Goal: Task Accomplishment & Management: Manage account settings

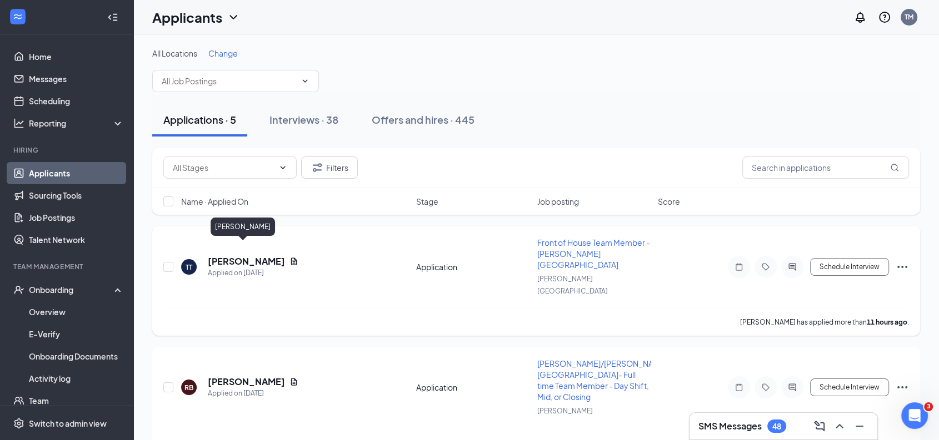
click at [244, 255] on h5 "[PERSON_NAME]" at bounding box center [246, 261] width 77 height 12
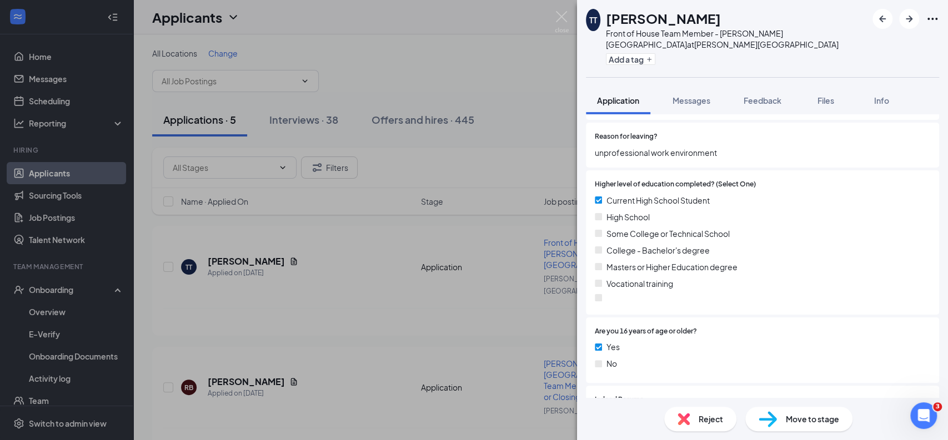
scroll to position [821, 0]
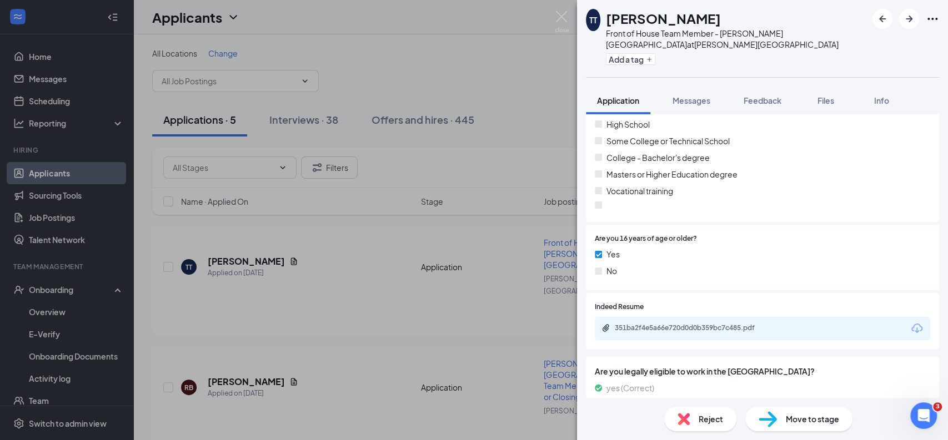
click at [716, 323] on div "351ba2f4e5a66e720d0d0b359bc7c485.pdf" at bounding box center [762, 328] width 335 height 23
click at [706, 324] on div "351ba2f4e5a66e720d0d0b359bc7c485.pdf" at bounding box center [693, 328] width 156 height 9
click at [706, 96] on span "Messages" at bounding box center [692, 101] width 38 height 10
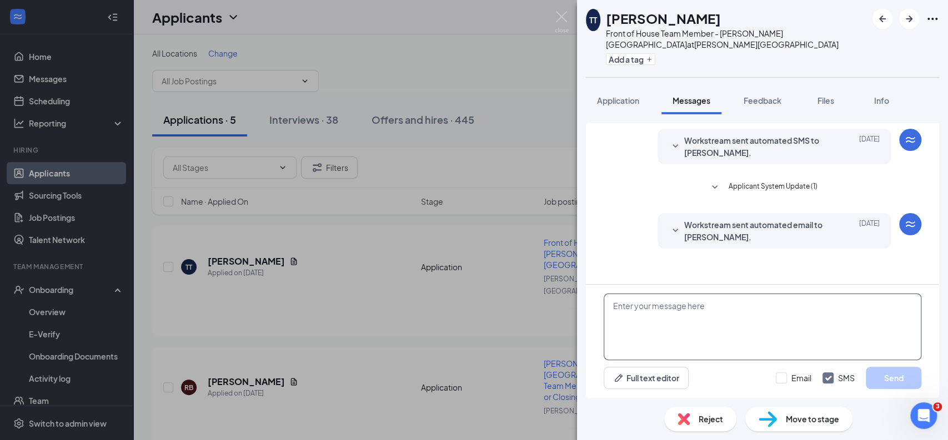
paste textarea "Hi [PERSON_NAME], it's [PERSON_NAME] from [DEMOGRAPHIC_DATA]-fil-A [PERSON_NAME…"
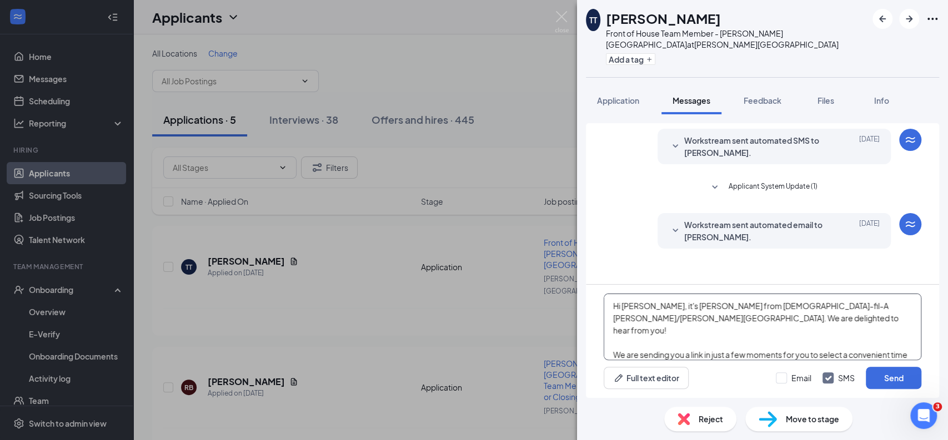
scroll to position [11, 0]
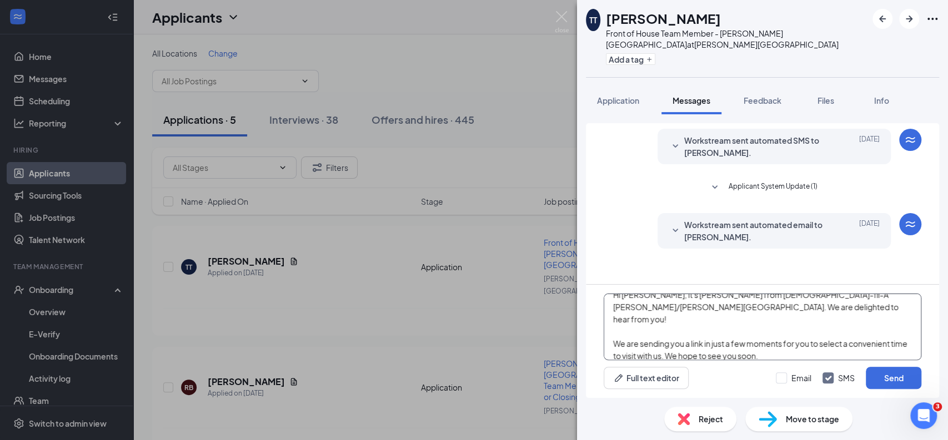
click at [642, 315] on textarea "Hi [PERSON_NAME], it's [PERSON_NAME] from [DEMOGRAPHIC_DATA]-fil-A [PERSON_NAME…" at bounding box center [763, 327] width 318 height 67
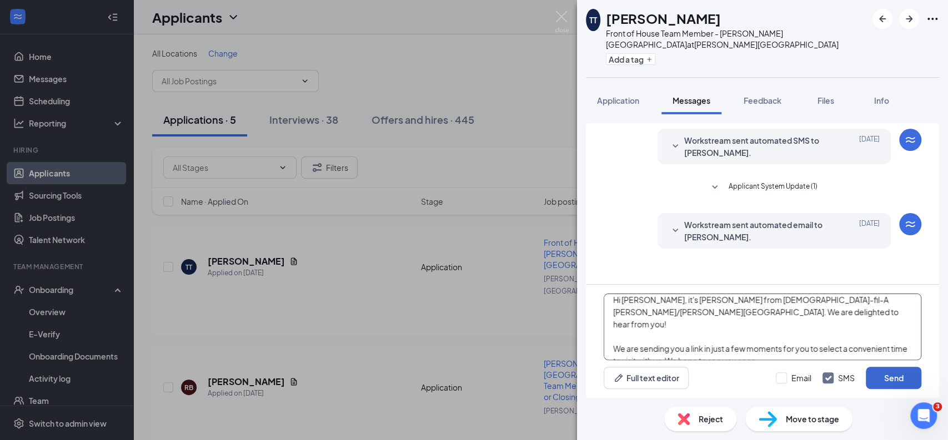
type textarea "Hi [PERSON_NAME], it's [PERSON_NAME] from [DEMOGRAPHIC_DATA]-fil-A [PERSON_NAME…"
click at [897, 378] on button "Send" at bounding box center [894, 378] width 56 height 22
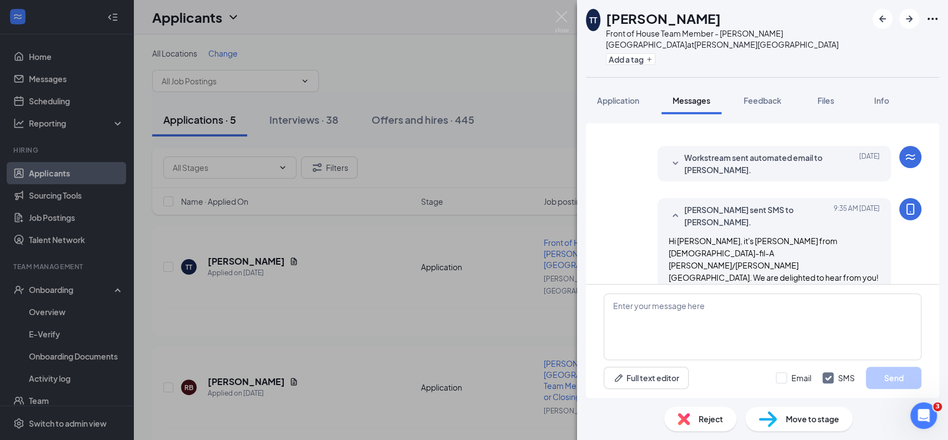
scroll to position [85, 0]
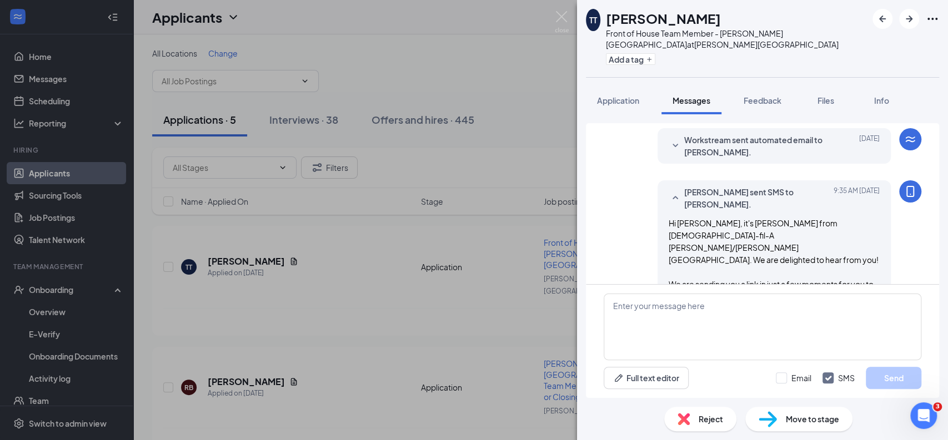
click at [806, 422] on span "Move to stage" at bounding box center [812, 419] width 53 height 12
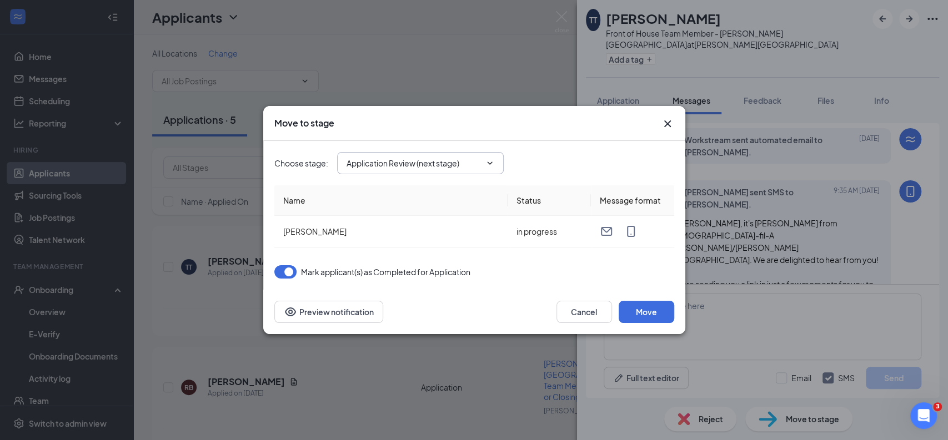
click at [471, 161] on input "Application Review (next stage)" at bounding box center [414, 163] width 134 height 12
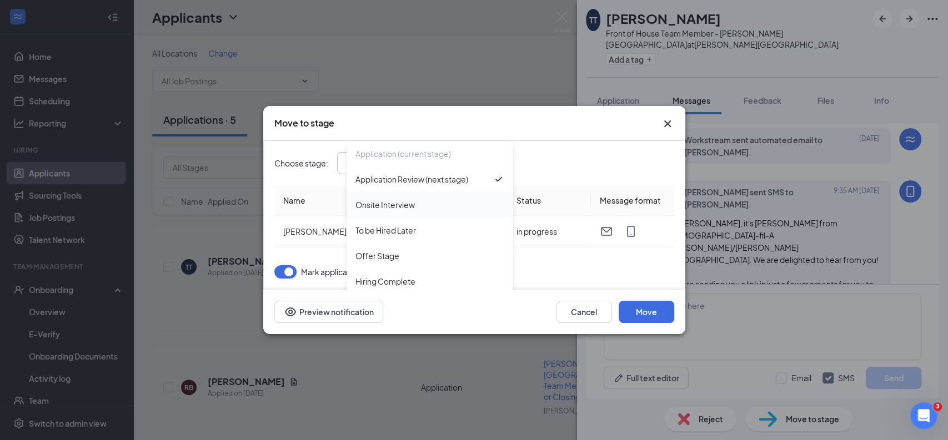
click at [394, 197] on div "Onsite Interview" at bounding box center [430, 205] width 167 height 26
type input "Onsite Interview"
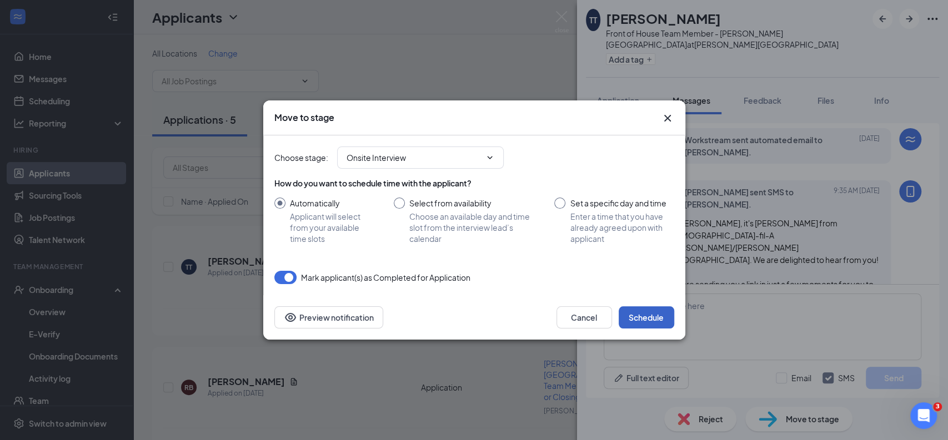
click at [659, 313] on button "Schedule" at bounding box center [647, 318] width 56 height 22
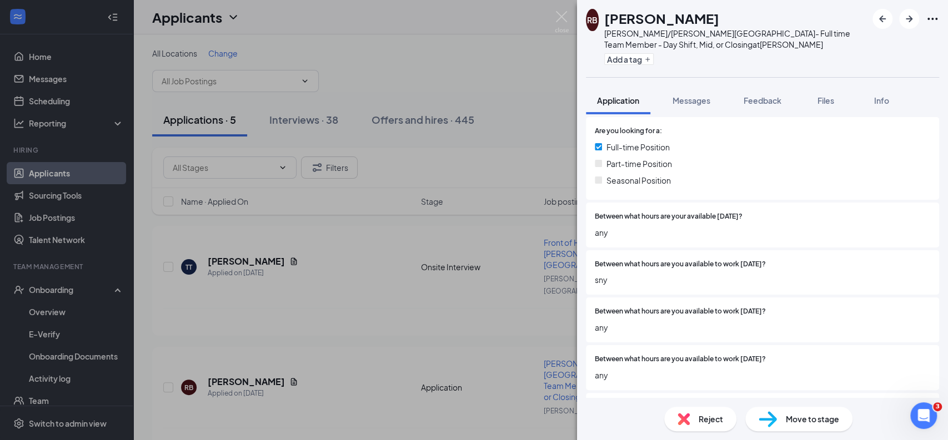
scroll to position [169, 0]
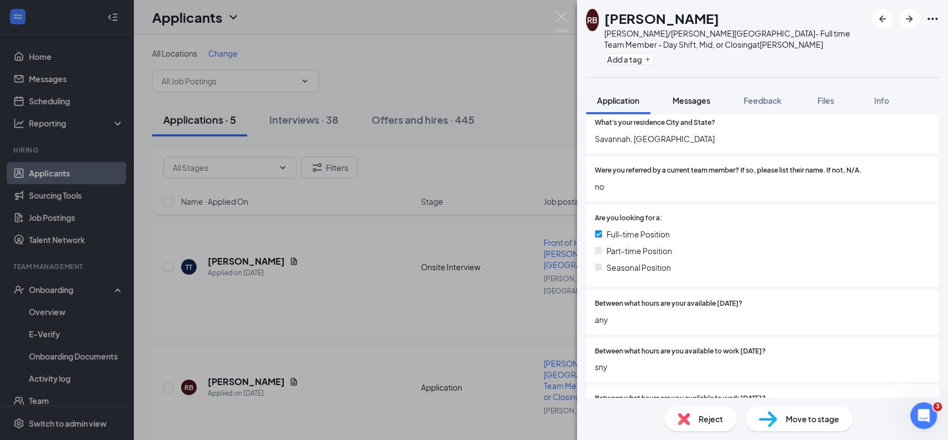
click at [705, 103] on span "Messages" at bounding box center [692, 101] width 38 height 10
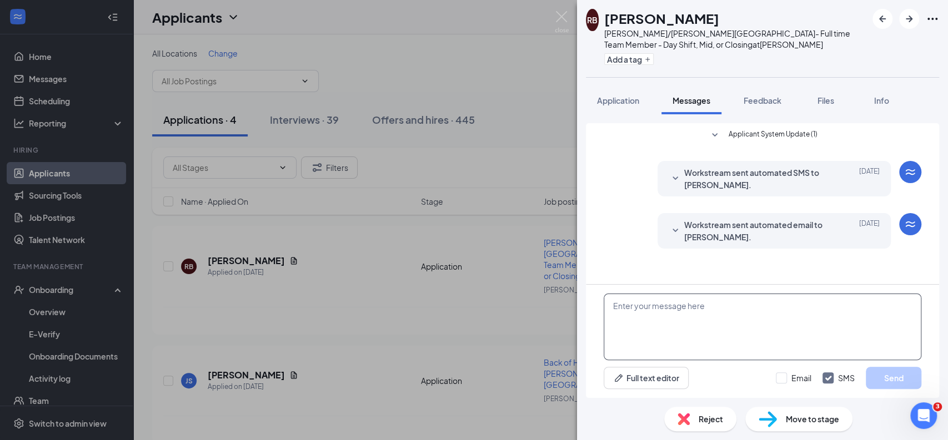
paste textarea "Hi [PERSON_NAME], it's [PERSON_NAME] from [DEMOGRAPHIC_DATA]-fil-A [PERSON_NAME…"
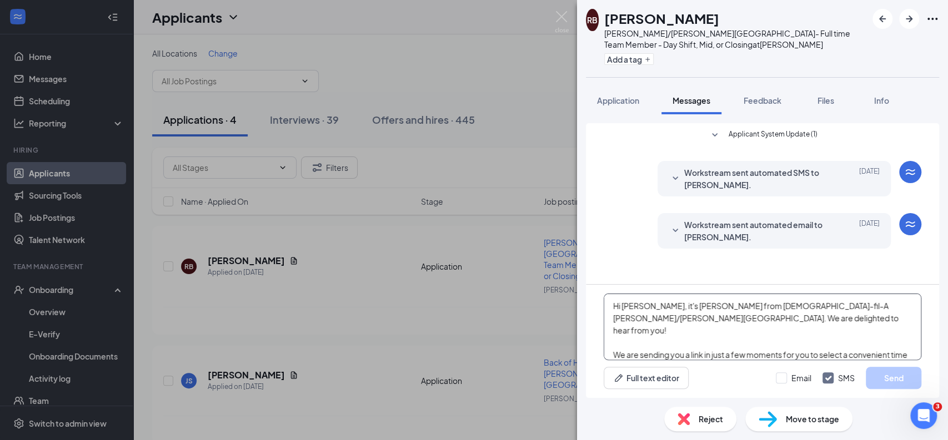
scroll to position [11, 0]
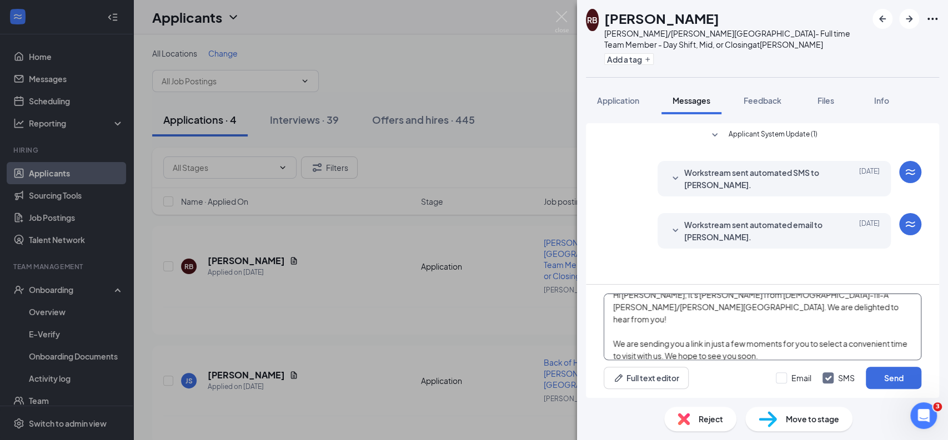
click at [661, 325] on textarea "Hi [PERSON_NAME], it's [PERSON_NAME] from [DEMOGRAPHIC_DATA]-fil-A [PERSON_NAME…" at bounding box center [763, 327] width 318 height 67
click at [680, 345] on textarea "Hi [PERSON_NAME], it's [PERSON_NAME] from [DEMOGRAPHIC_DATA]-fil-A [PERSON_NAME…" at bounding box center [763, 327] width 318 height 67
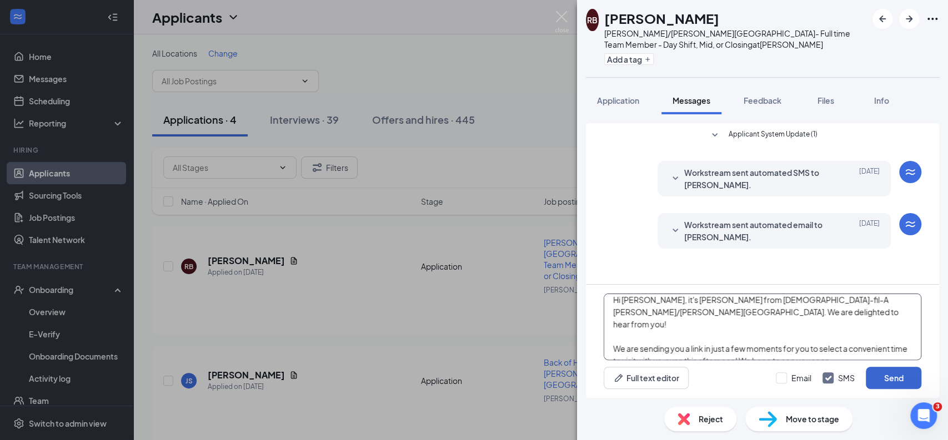
type textarea "Hi [PERSON_NAME], it's [PERSON_NAME] from [DEMOGRAPHIC_DATA]-fil-A [PERSON_NAME…"
click at [906, 378] on button "Send" at bounding box center [894, 378] width 56 height 22
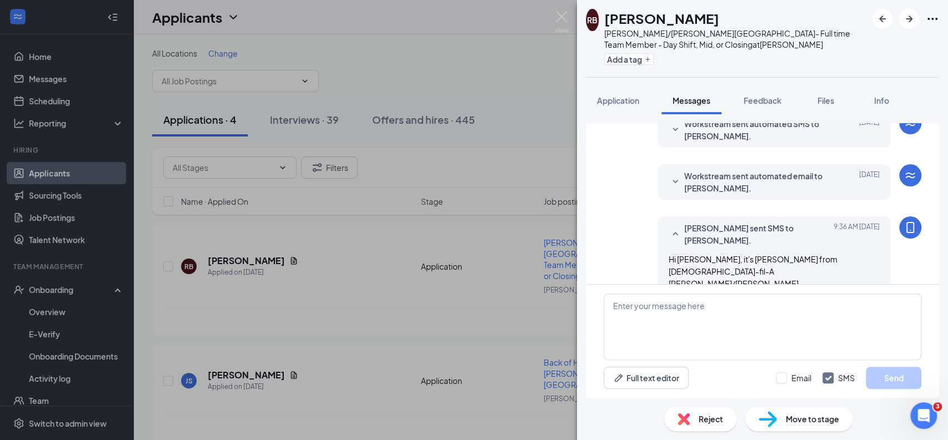
scroll to position [107, 0]
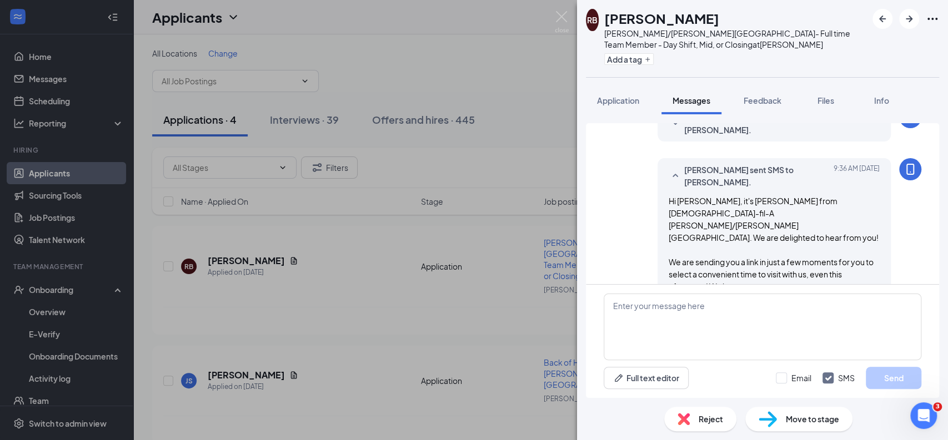
click at [814, 423] on span "Move to stage" at bounding box center [812, 419] width 53 height 12
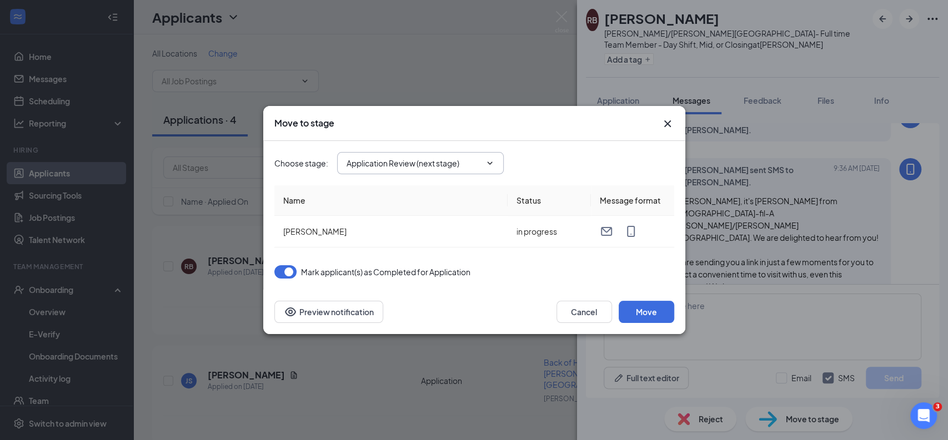
click at [457, 169] on input "Application Review (next stage)" at bounding box center [414, 163] width 134 height 12
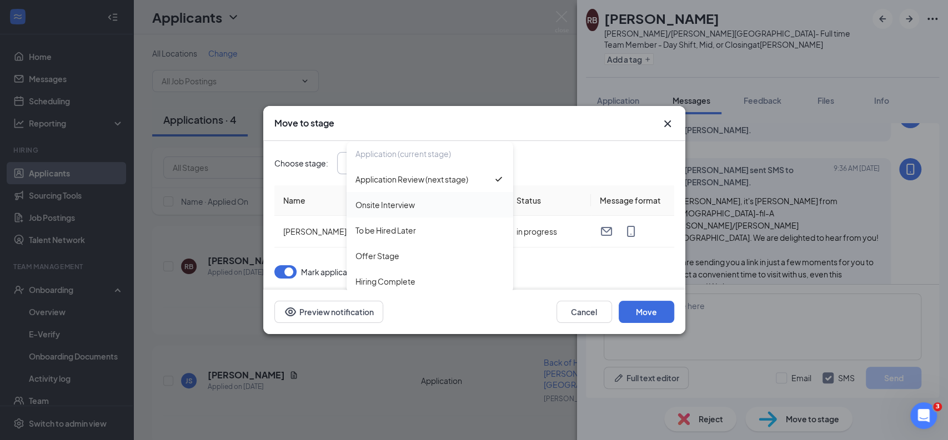
click at [382, 201] on div "Onsite Interview" at bounding box center [384, 205] width 59 height 12
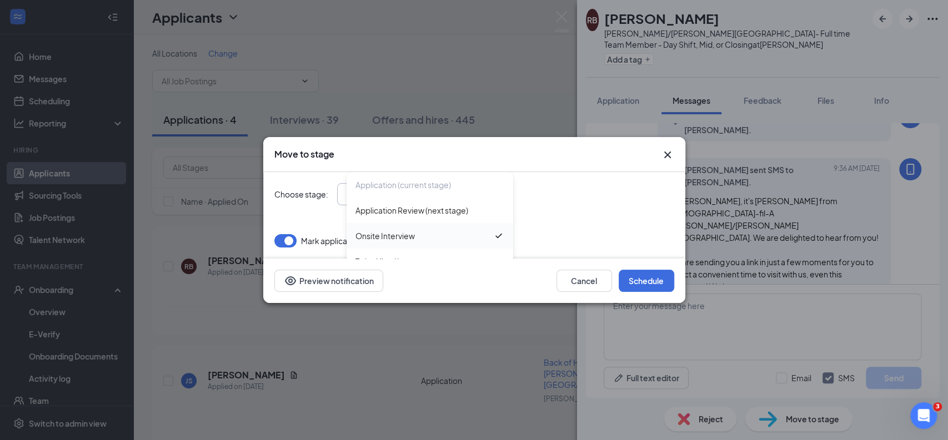
type input "Onsite Interview"
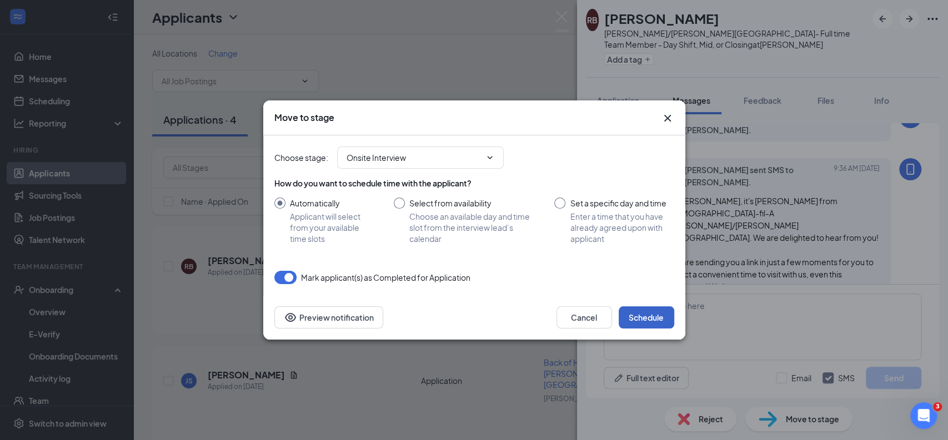
click at [648, 317] on button "Schedule" at bounding box center [647, 318] width 56 height 22
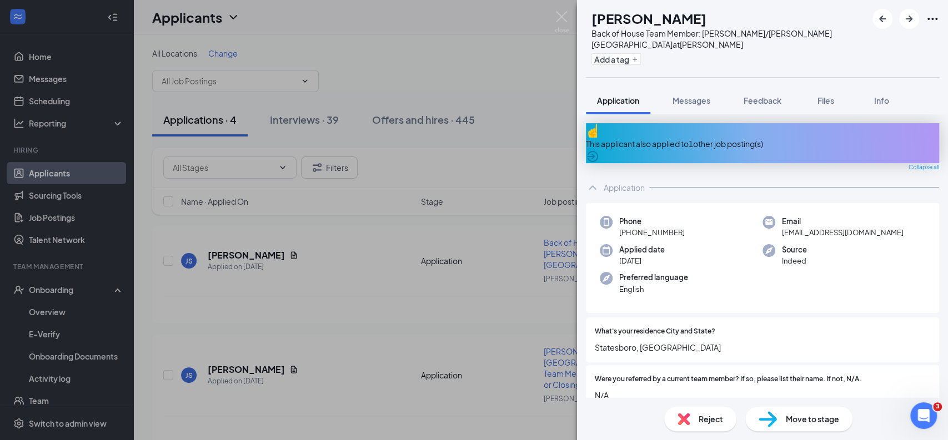
click at [598, 151] on icon "ArrowCircle" at bounding box center [592, 156] width 11 height 11
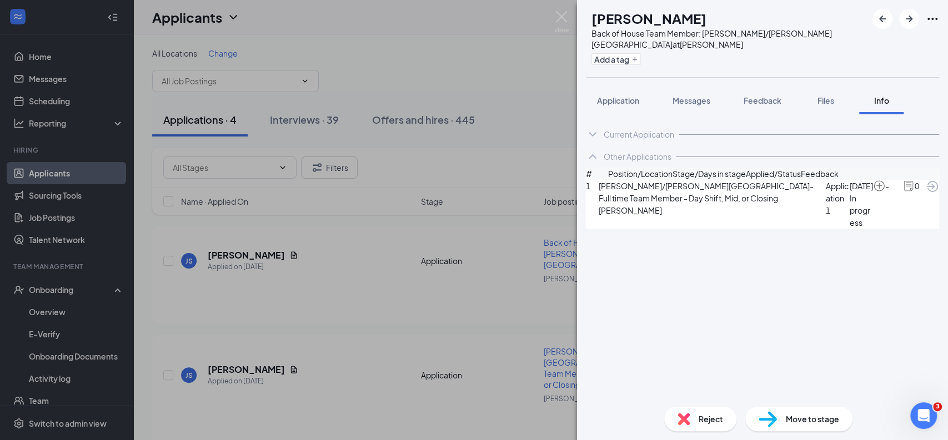
click at [646, 129] on div "Current Application" at bounding box center [639, 134] width 71 height 11
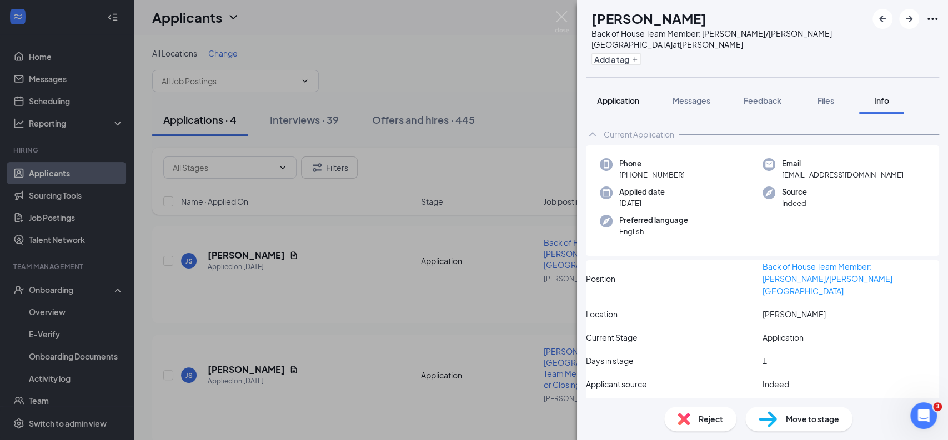
click at [623, 96] on span "Application" at bounding box center [618, 101] width 42 height 10
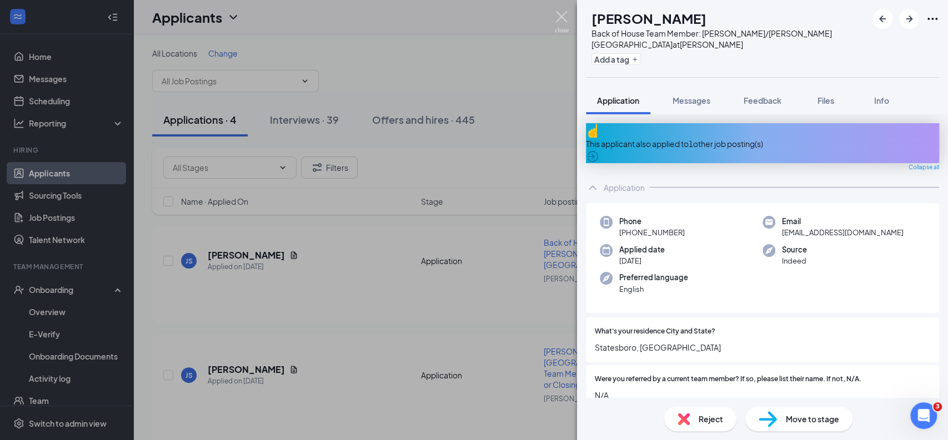
click at [560, 12] on img at bounding box center [562, 22] width 14 height 22
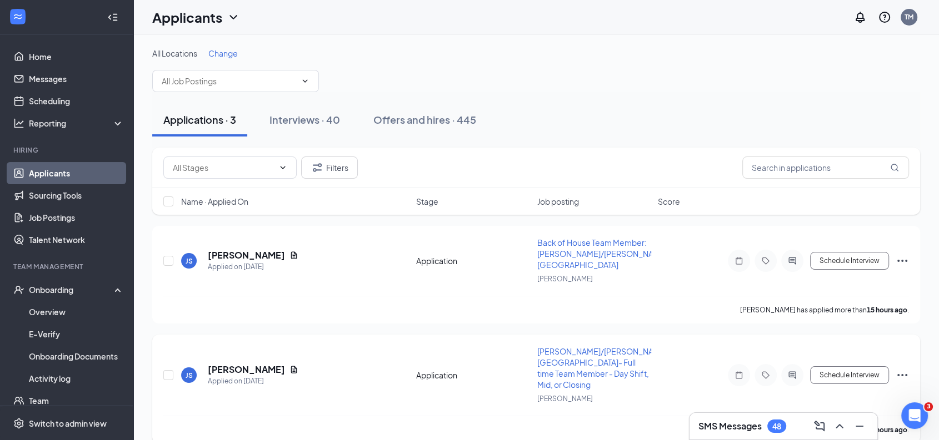
click at [904, 369] on icon "Ellipses" at bounding box center [901, 375] width 13 height 13
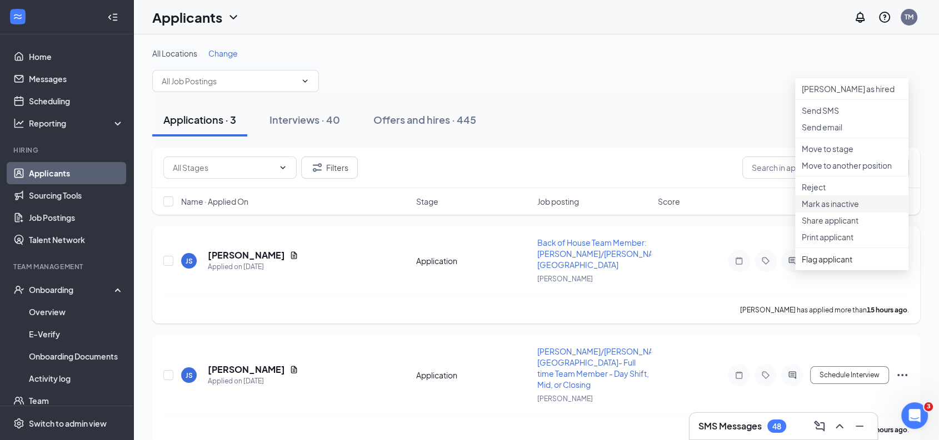
click at [836, 209] on p "Mark as inactive" at bounding box center [851, 203] width 100 height 11
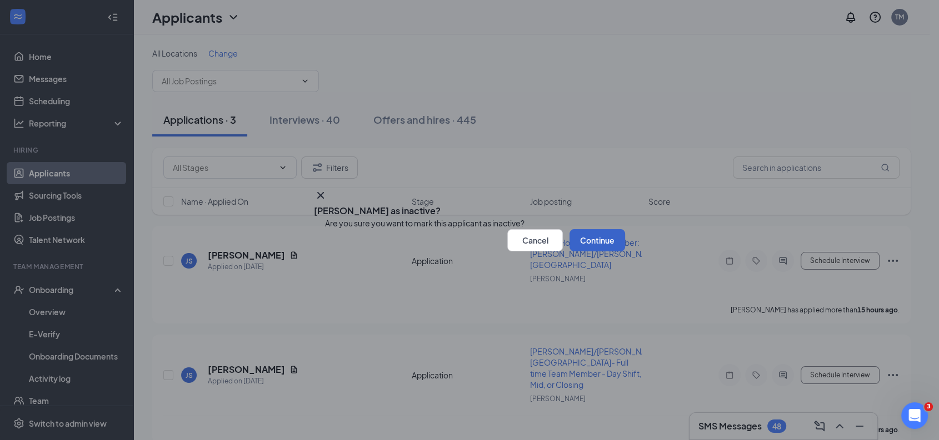
click at [595, 252] on button "Continue" at bounding box center [597, 240] width 56 height 22
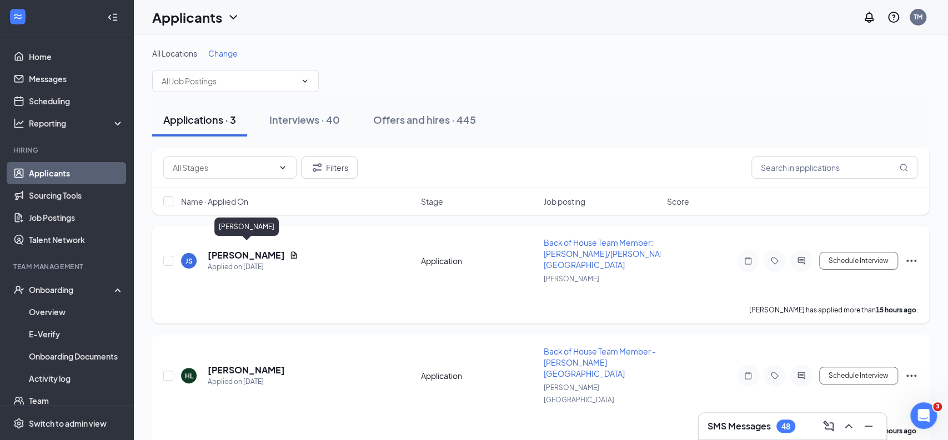
click at [285, 249] on h5 "[PERSON_NAME]" at bounding box center [246, 255] width 77 height 12
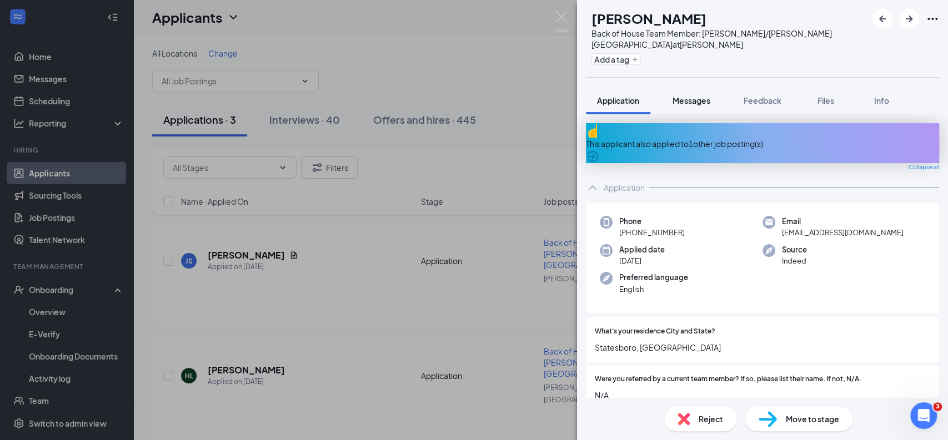
click at [696, 96] on span "Messages" at bounding box center [692, 101] width 38 height 10
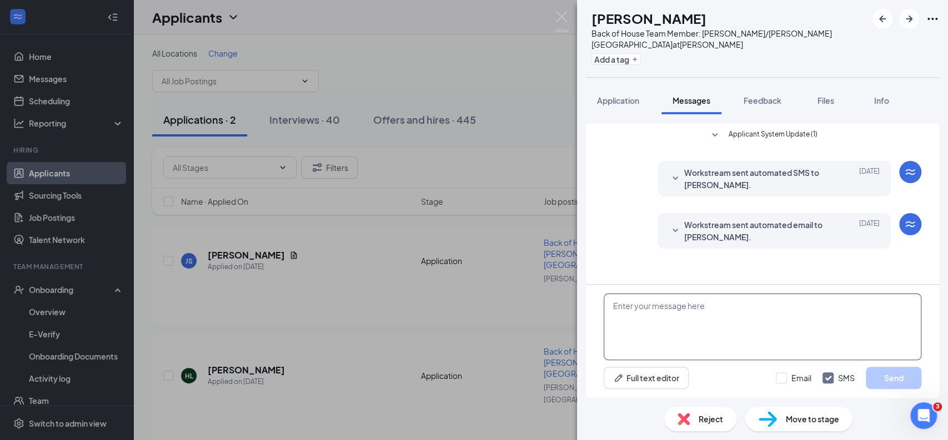
paste textarea "Hi [PERSON_NAME], it's [PERSON_NAME] from [DEMOGRAPHIC_DATA]-fil-A [PERSON_NAME…"
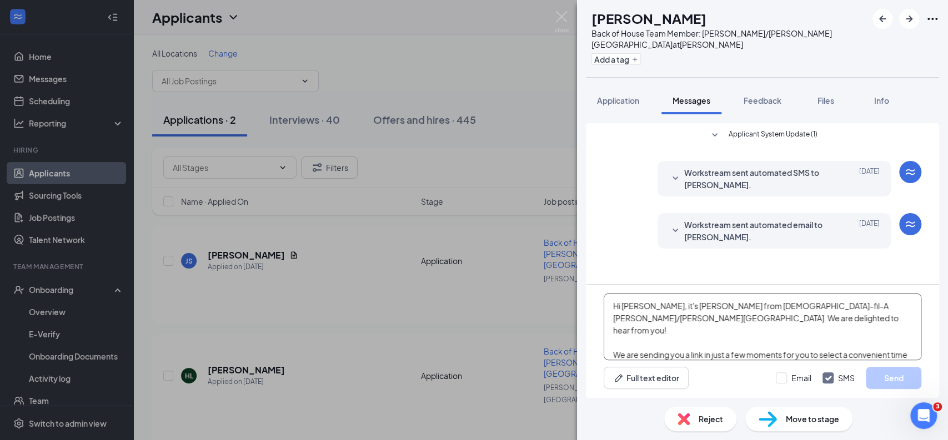
scroll to position [11, 0]
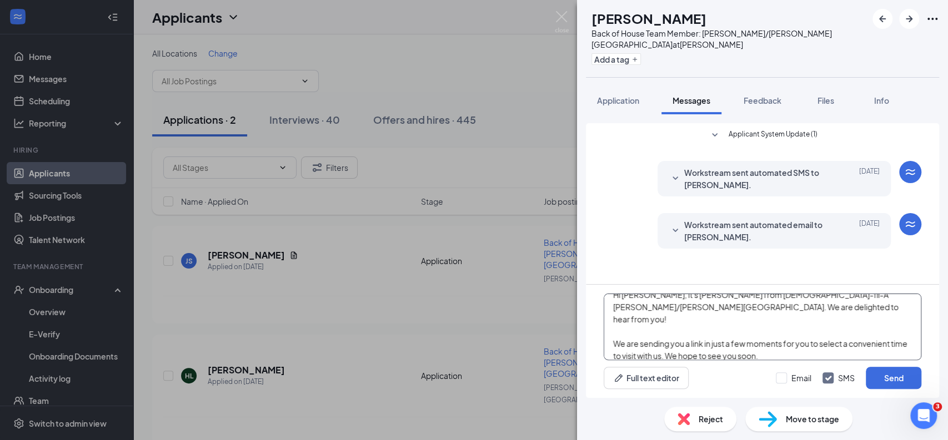
click at [659, 319] on textarea "Hi [PERSON_NAME], it's [PERSON_NAME] from [DEMOGRAPHIC_DATA]-fil-A [PERSON_NAME…" at bounding box center [763, 327] width 318 height 67
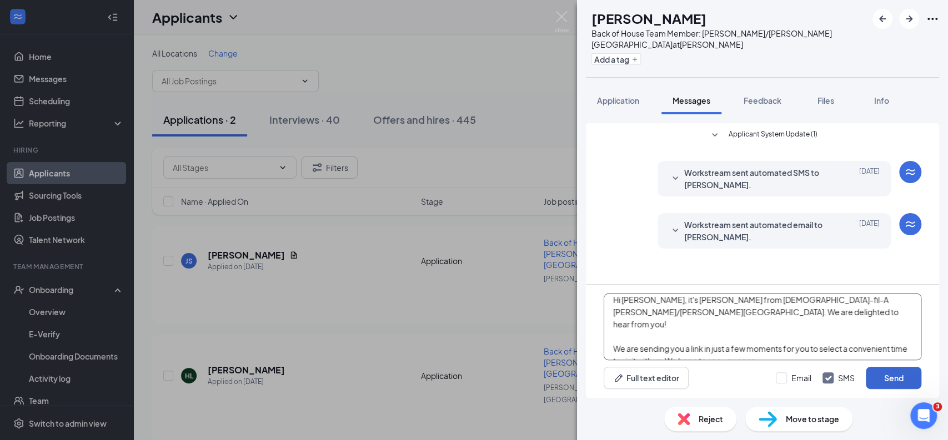
type textarea "Hi [PERSON_NAME], it's [PERSON_NAME] from [DEMOGRAPHIC_DATA]-fil-A [PERSON_NAME…"
click at [876, 377] on button "Send" at bounding box center [894, 378] width 56 height 22
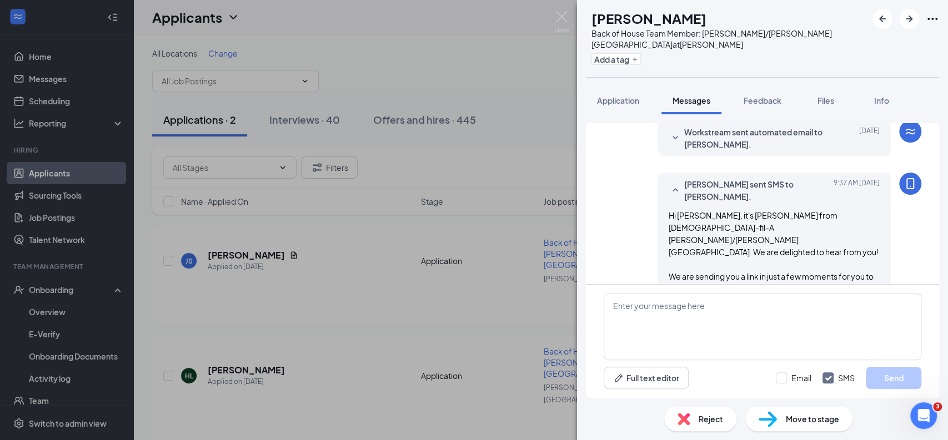
scroll to position [97, 0]
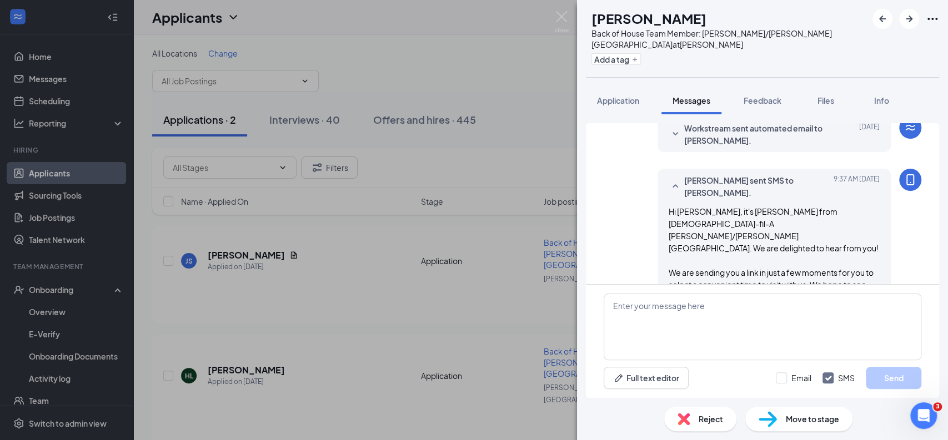
click at [821, 420] on span "Move to stage" at bounding box center [812, 419] width 53 height 12
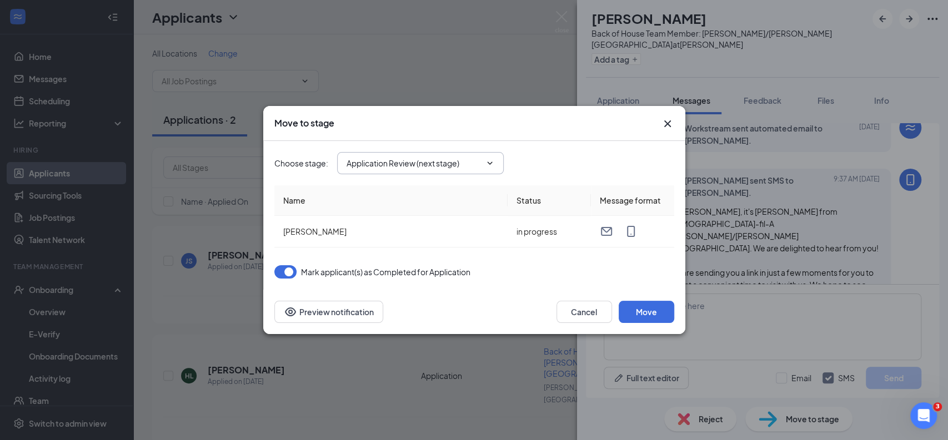
click at [467, 159] on input "Application Review (next stage)" at bounding box center [414, 163] width 134 height 12
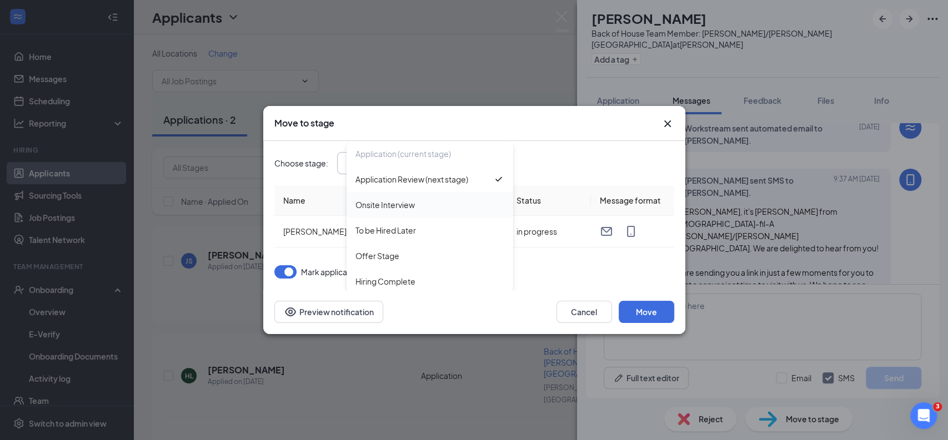
click at [402, 199] on div "Onsite Interview" at bounding box center [384, 205] width 59 height 12
type input "Onsite Interview"
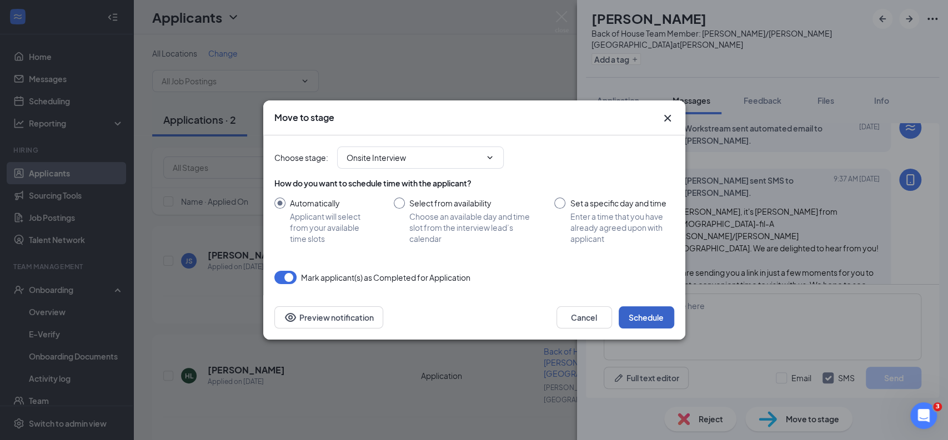
click at [651, 315] on button "Schedule" at bounding box center [647, 318] width 56 height 22
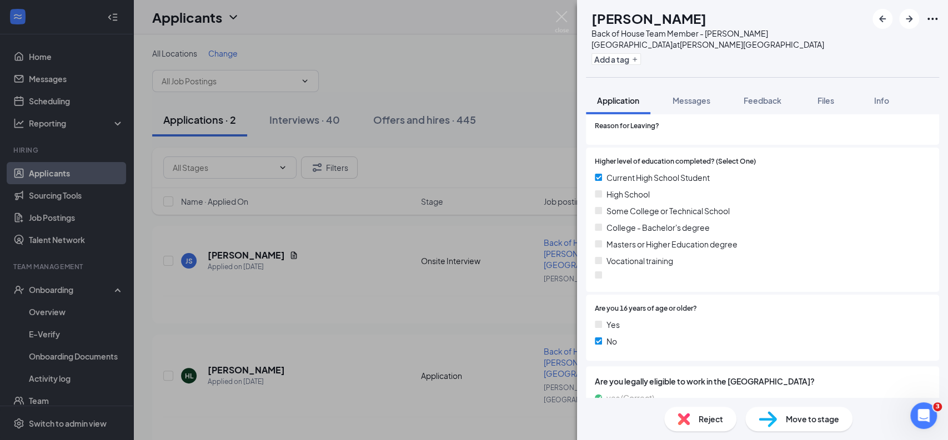
scroll to position [967, 0]
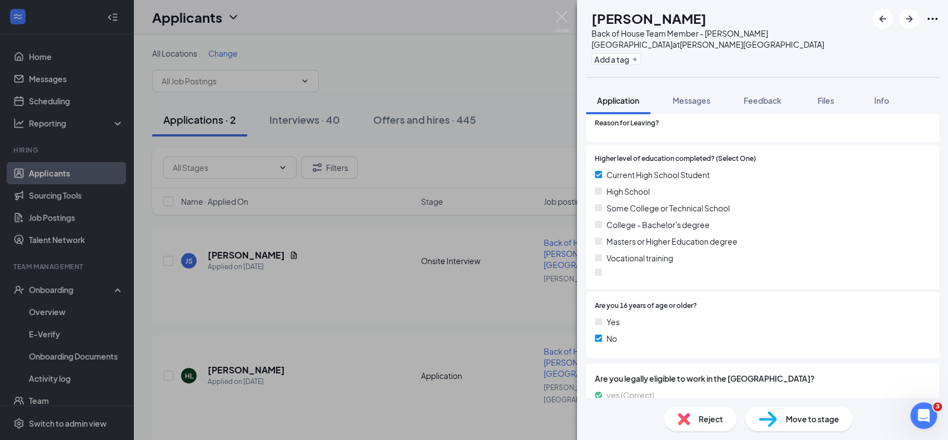
click at [710, 421] on span "Reject" at bounding box center [711, 419] width 24 height 12
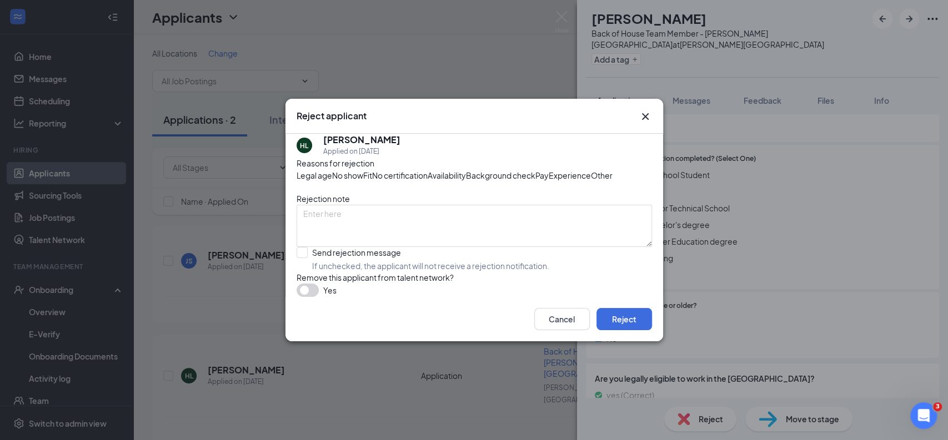
click at [372, 169] on span "Fit" at bounding box center [367, 175] width 9 height 12
click at [466, 169] on div "Availability" at bounding box center [447, 175] width 38 height 12
click at [454, 234] on textarea at bounding box center [474, 226] width 355 height 42
type textarea "[DEMOGRAPHIC_DATA]"
click at [302, 272] on input "Send rejection message If unchecked, the applicant will not receive a rejection…" at bounding box center [423, 259] width 253 height 24
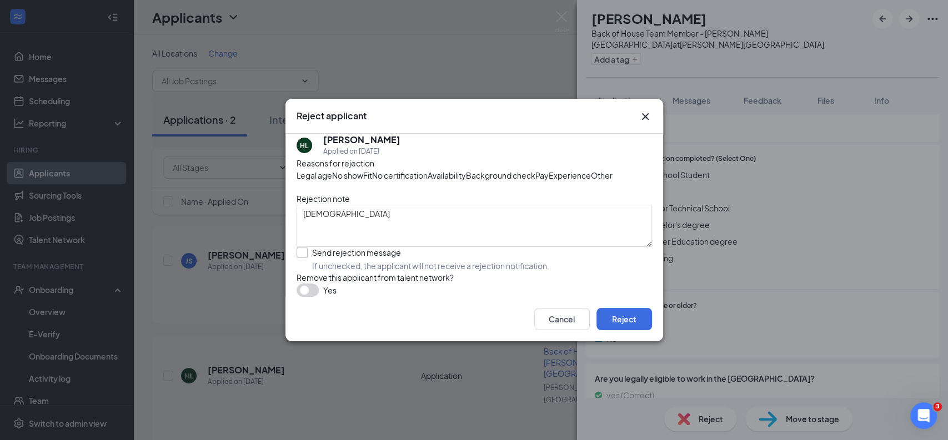
checkbox input "true"
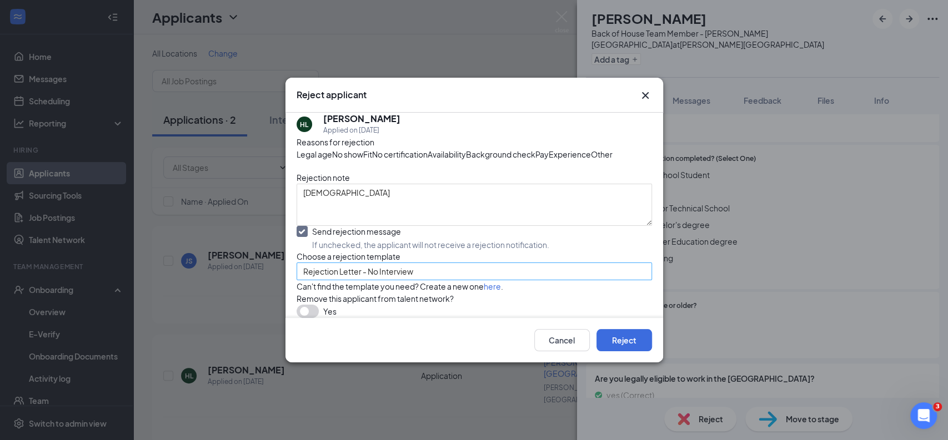
click at [376, 280] on span "Rejection Letter - No Interview" at bounding box center [358, 271] width 110 height 17
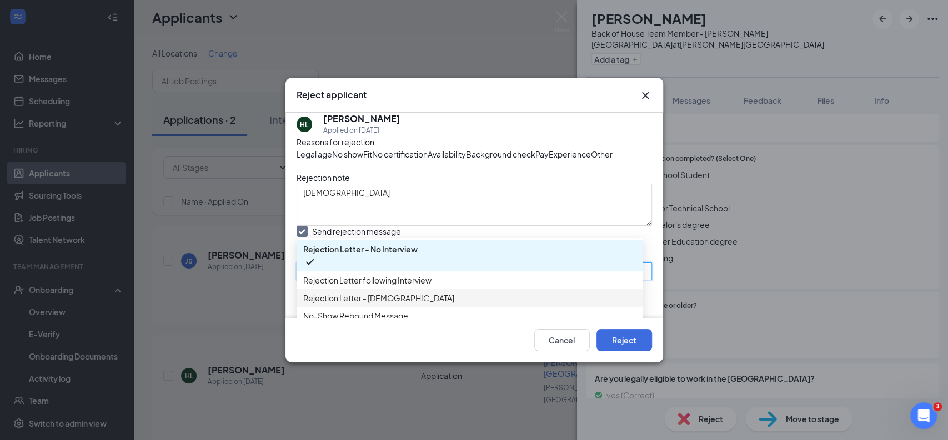
click at [412, 292] on span "Rejection Letter - [DEMOGRAPHIC_DATA]" at bounding box center [378, 298] width 151 height 12
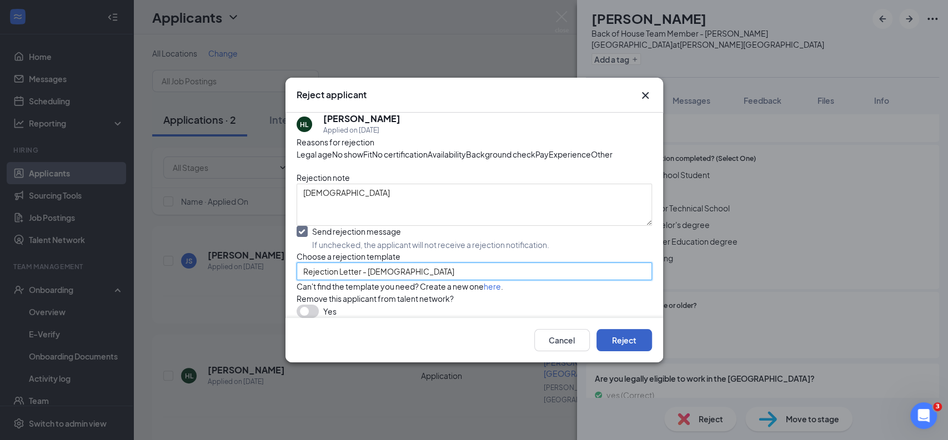
click at [635, 352] on button "Reject" at bounding box center [624, 340] width 56 height 22
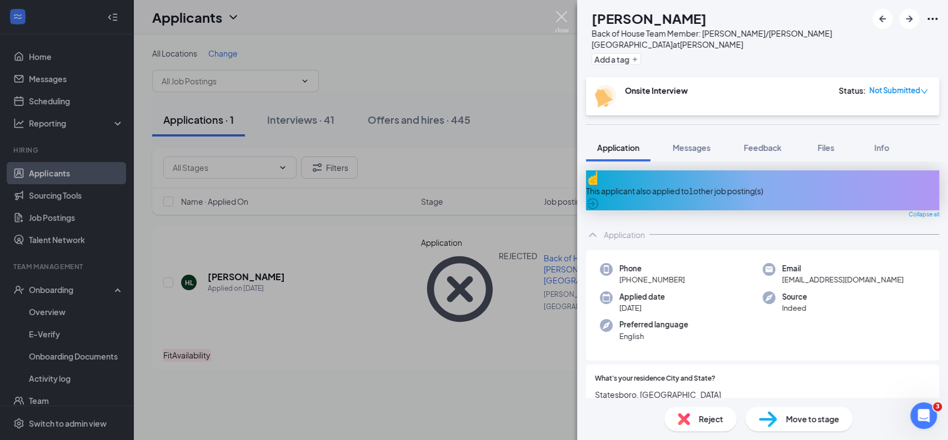
click at [565, 17] on img at bounding box center [562, 22] width 14 height 22
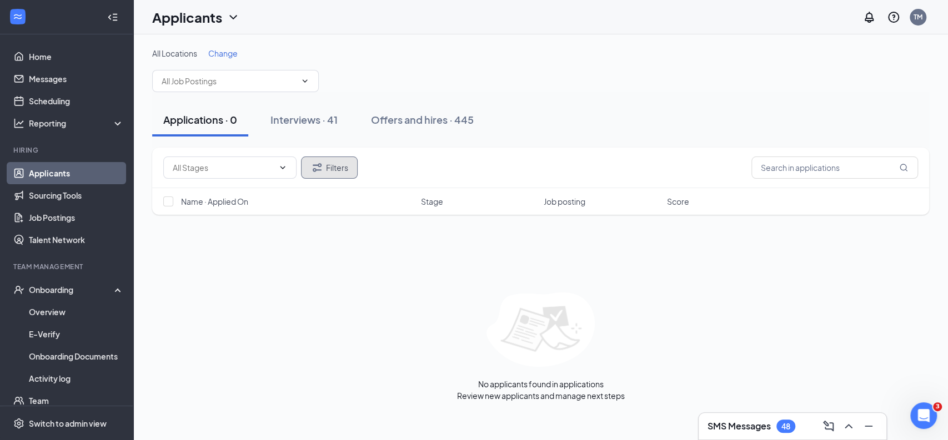
click at [339, 157] on button "Filters" at bounding box center [329, 168] width 57 height 22
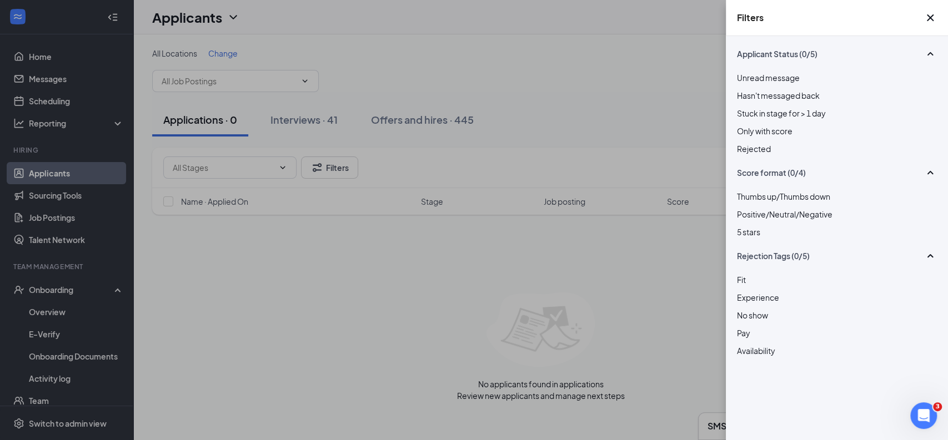
click at [737, 143] on div at bounding box center [837, 143] width 200 height 0
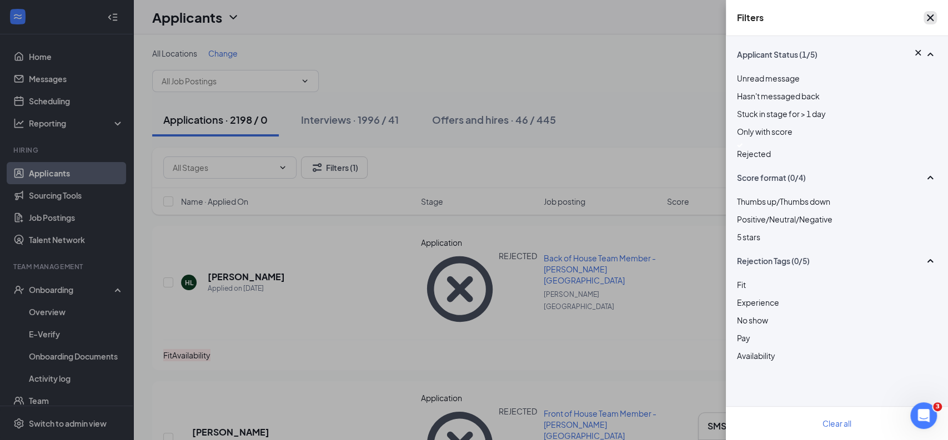
click at [924, 16] on button "button" at bounding box center [930, 17] width 13 height 13
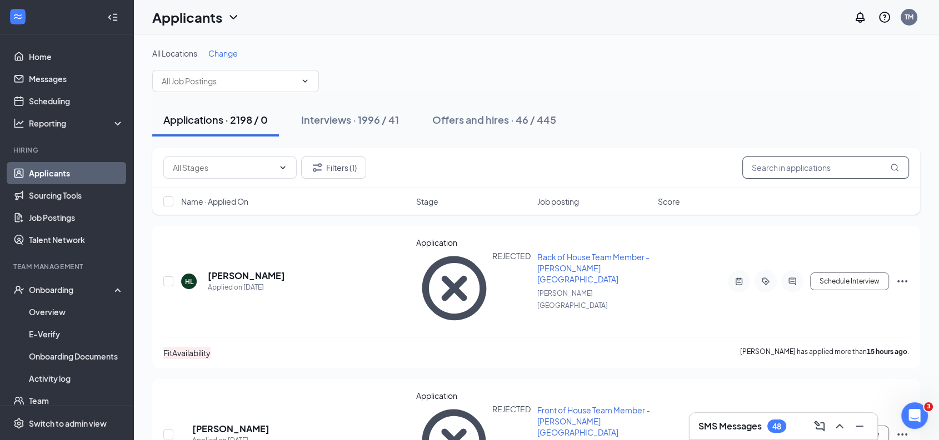
paste input "[PHONE_NUMBER]"
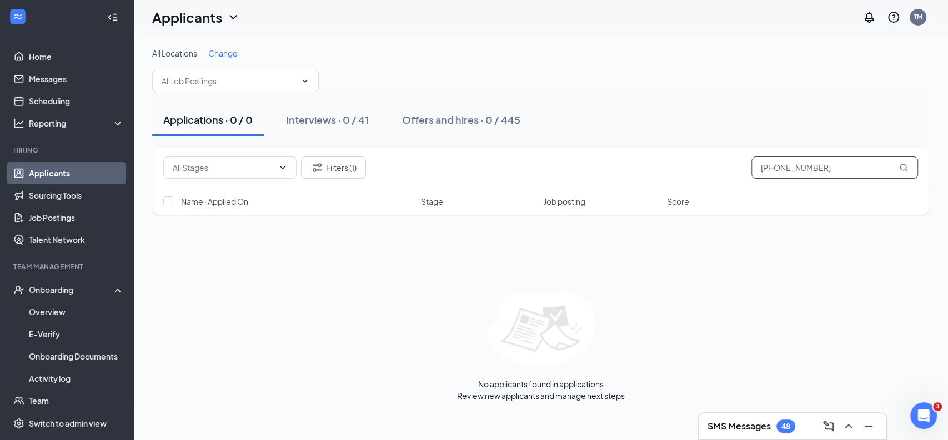
click at [778, 168] on input "[PHONE_NUMBER]" at bounding box center [834, 168] width 167 height 22
click at [761, 167] on input "([PHONE_NUMBER]" at bounding box center [834, 168] width 167 height 22
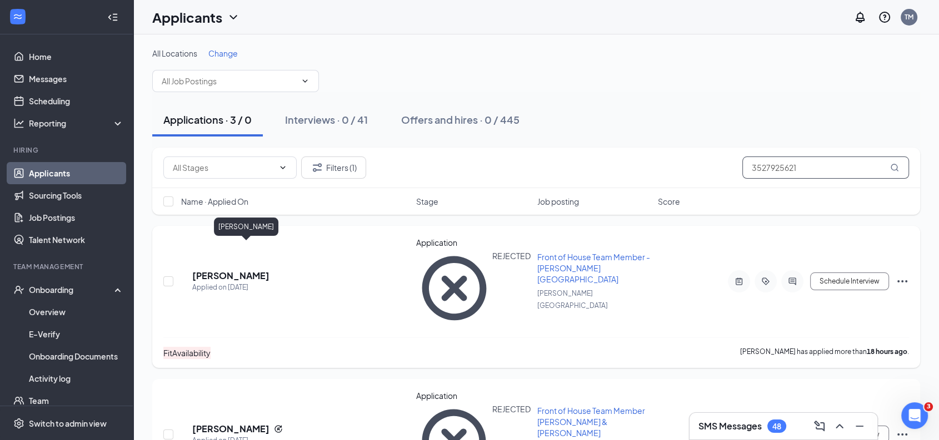
type input "3527925621"
click at [262, 270] on h5 "[PERSON_NAME]" at bounding box center [230, 276] width 77 height 12
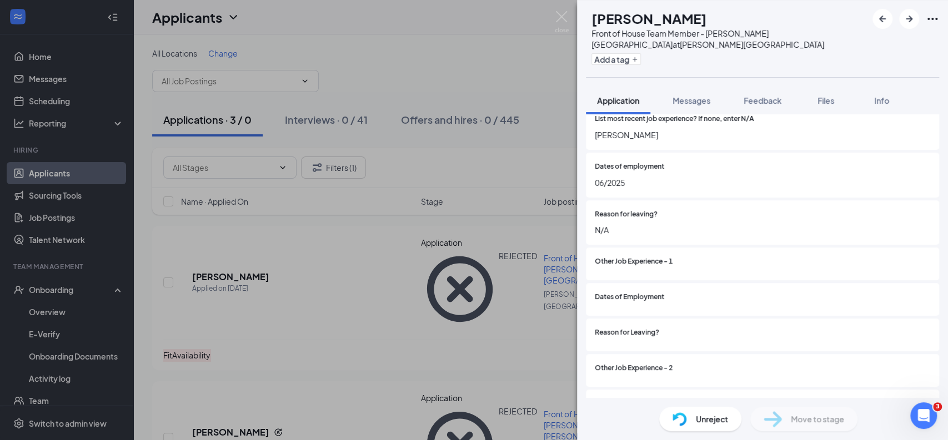
scroll to position [702, 0]
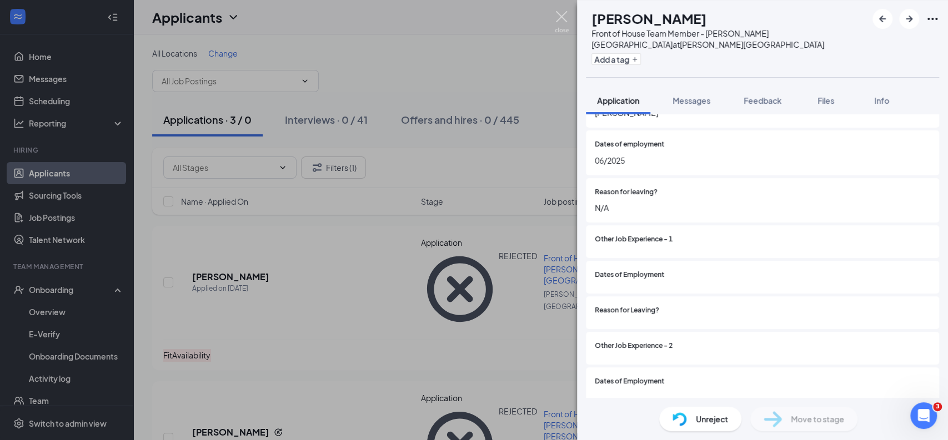
click at [564, 19] on img at bounding box center [562, 22] width 14 height 22
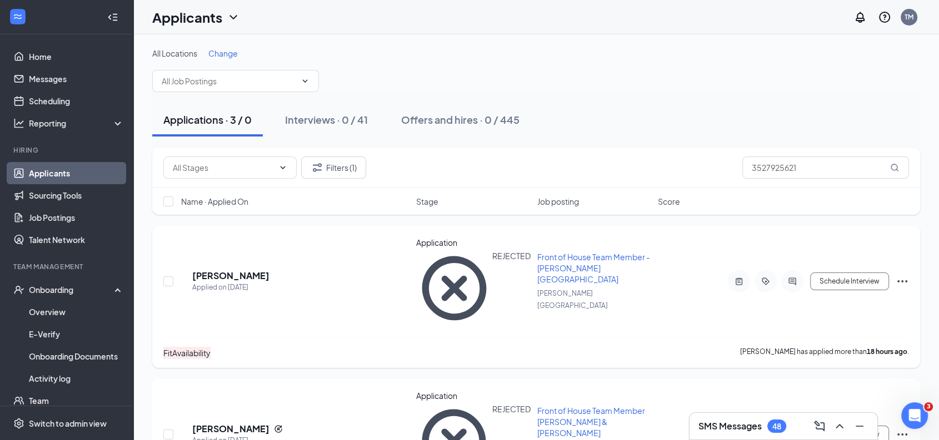
click at [899, 275] on icon "Ellipses" at bounding box center [901, 281] width 13 height 13
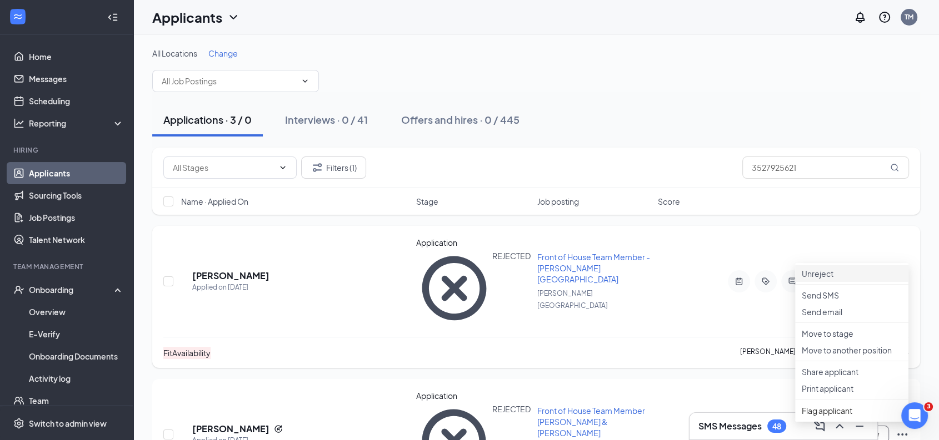
click at [823, 278] on p "Unreject" at bounding box center [851, 273] width 100 height 11
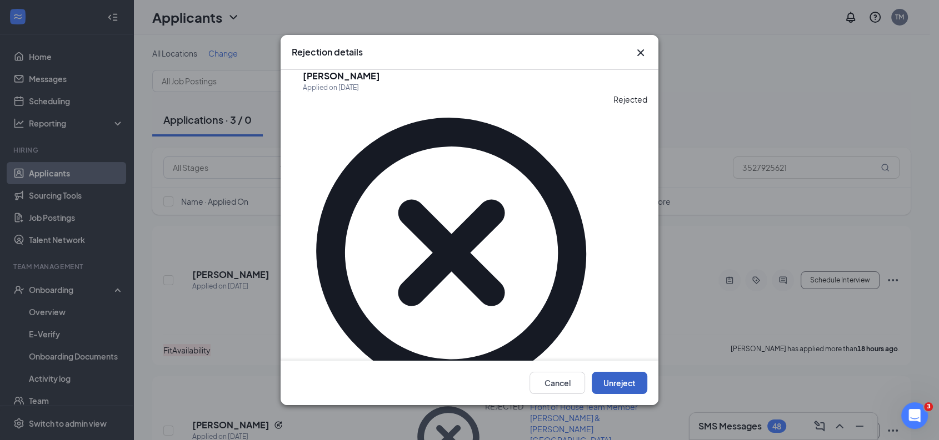
click at [621, 390] on button "Unreject" at bounding box center [619, 383] width 56 height 22
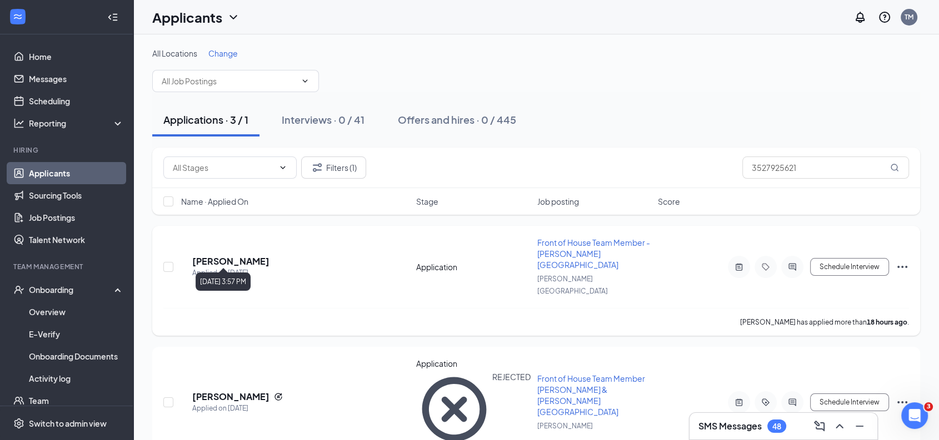
click at [258, 268] on div "Applied on [DATE]" at bounding box center [230, 273] width 77 height 11
click at [258, 255] on h5 "[PERSON_NAME]" at bounding box center [230, 261] width 77 height 12
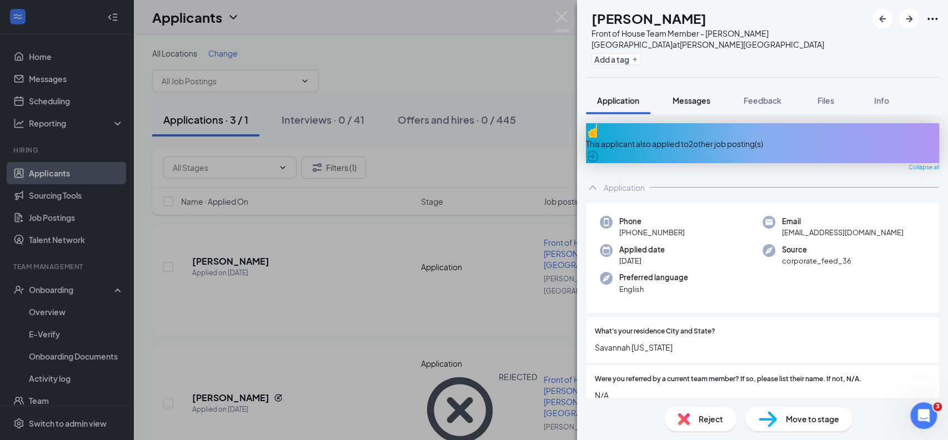
click at [698, 96] on span "Messages" at bounding box center [692, 101] width 38 height 10
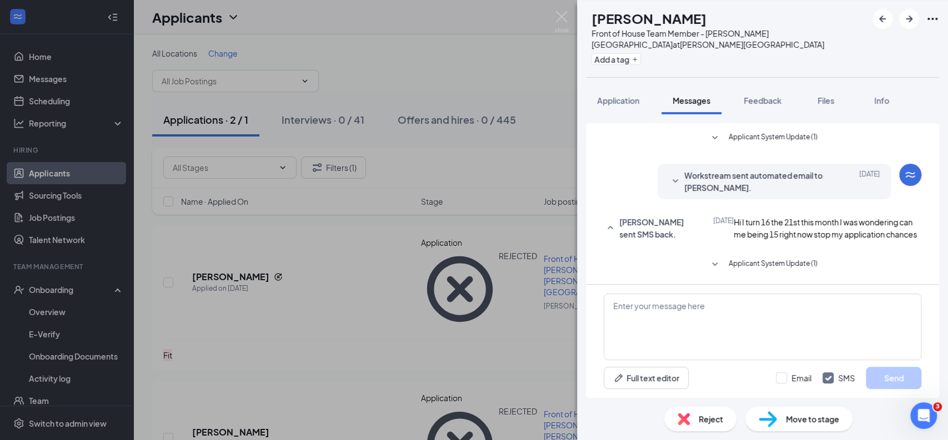
scroll to position [205, 0]
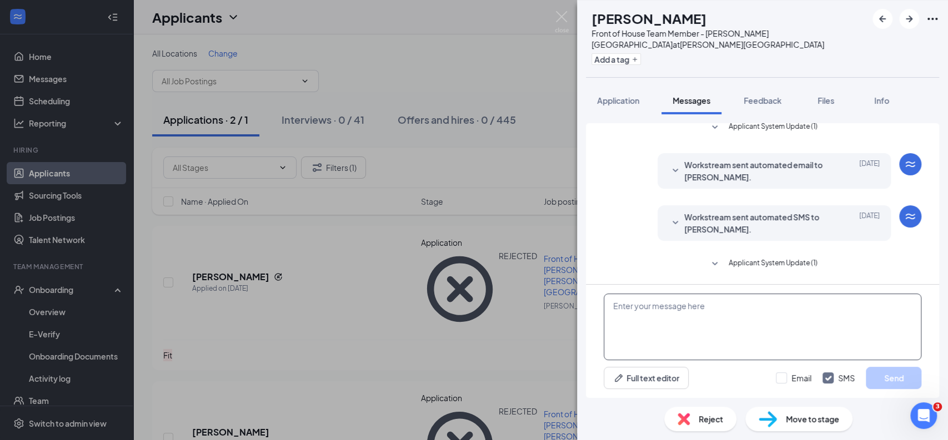
paste textarea "Hi [PERSON_NAME]. We are delighted to hear from you. I am sending you a link to…"
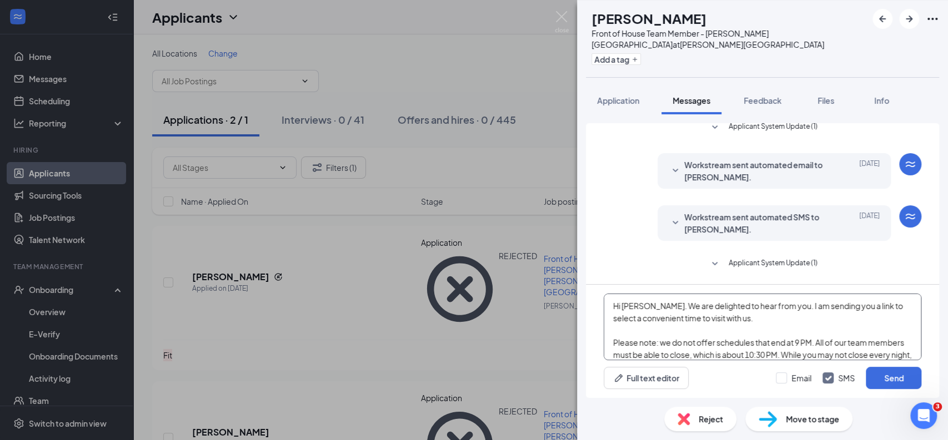
scroll to position [36, 0]
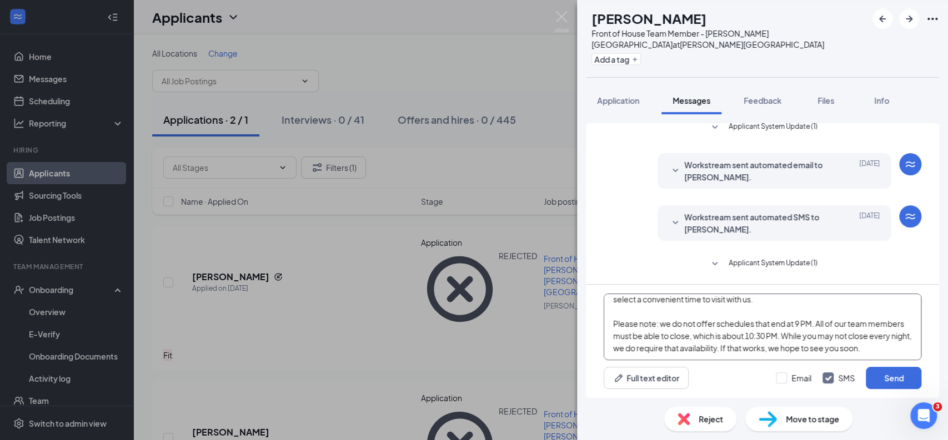
click at [649, 325] on textarea "Hi [PERSON_NAME]. We are delighted to hear from you. I am sending you a link to…" at bounding box center [763, 327] width 318 height 67
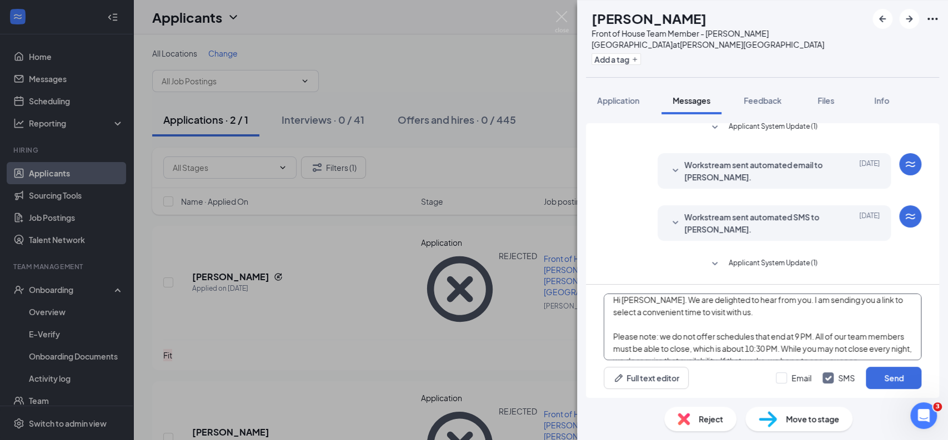
click at [649, 325] on textarea "Hi [PERSON_NAME]. We are delighted to hear from you. I am sending you a link to…" at bounding box center [763, 327] width 318 height 67
type textarea "Hi T Please note: we do not offer schedules that end at 9 PM. All of our team m…"
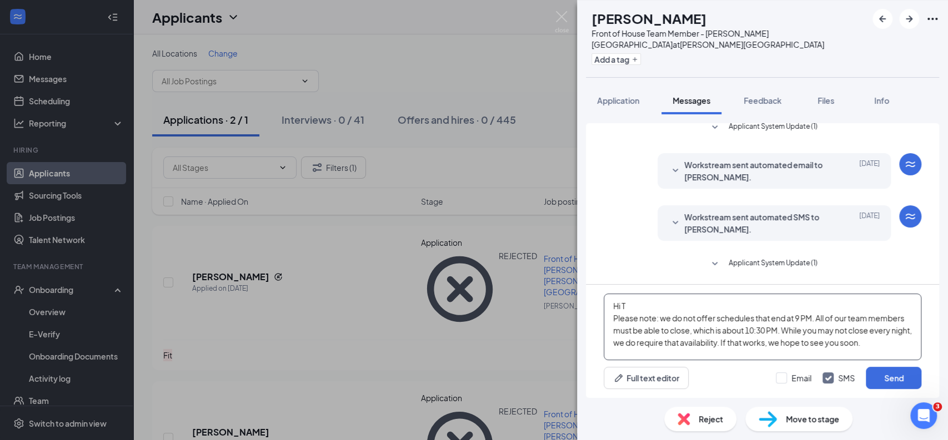
scroll to position [18, 0]
drag, startPoint x: 613, startPoint y: 305, endPoint x: 779, endPoint y: 439, distance: 212.8
click at [779, 439] on div "TK [PERSON_NAME] Front of House Team Member - [PERSON_NAME] Station at [PERSON_…" at bounding box center [762, 220] width 371 height 440
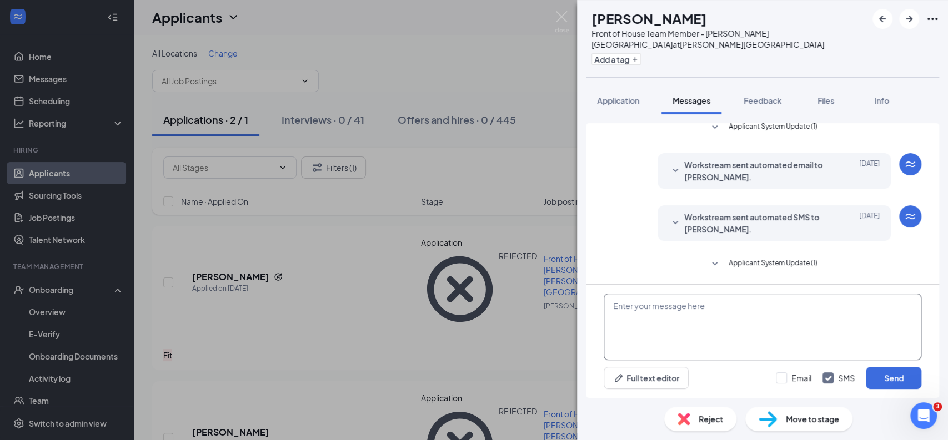
scroll to position [0, 0]
paste textarea "Hi [PERSON_NAME]. We are delighted to hear from you. I am sending you a link to…"
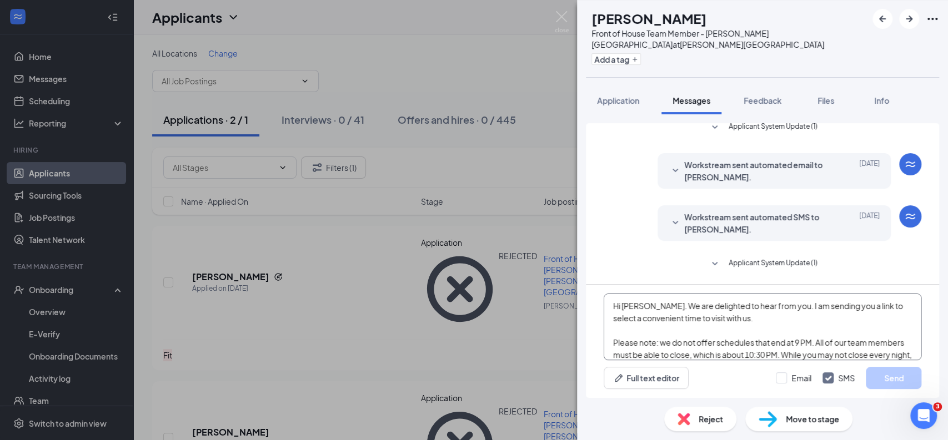
scroll to position [36, 0]
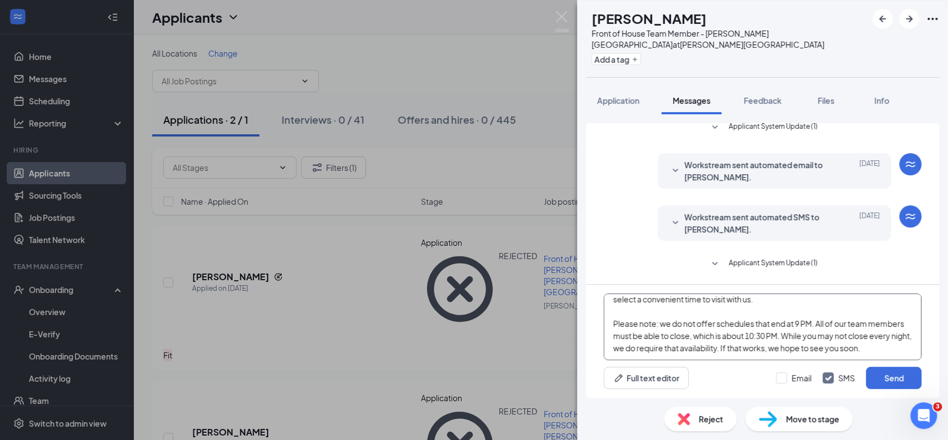
click at [640, 312] on textarea "Hi [PERSON_NAME]. We are delighted to hear from you. I am sending you a link to…" at bounding box center [763, 327] width 318 height 67
click at [820, 315] on textarea "Hi [PERSON_NAME]. We are delighted to hear from you. I am sending you a link to…" at bounding box center [763, 327] width 318 height 67
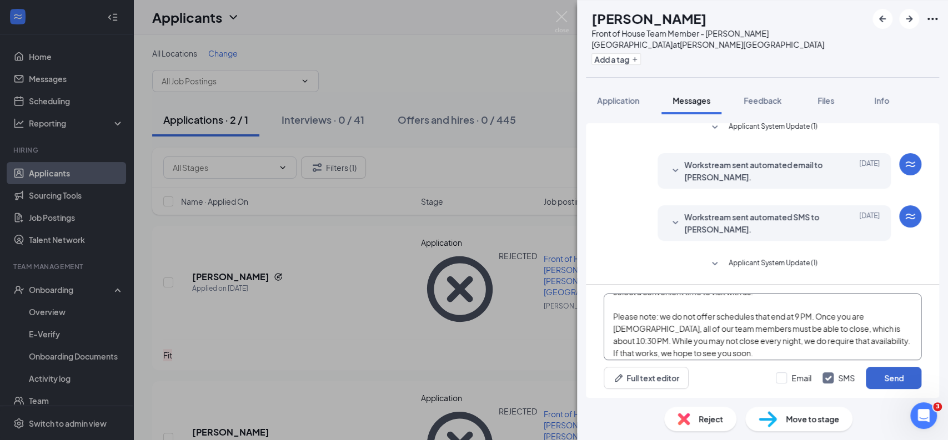
type textarea "Hi [PERSON_NAME]. We are delighted to hear from you. I am sending you a link to…"
click at [901, 377] on button "Send" at bounding box center [894, 378] width 56 height 22
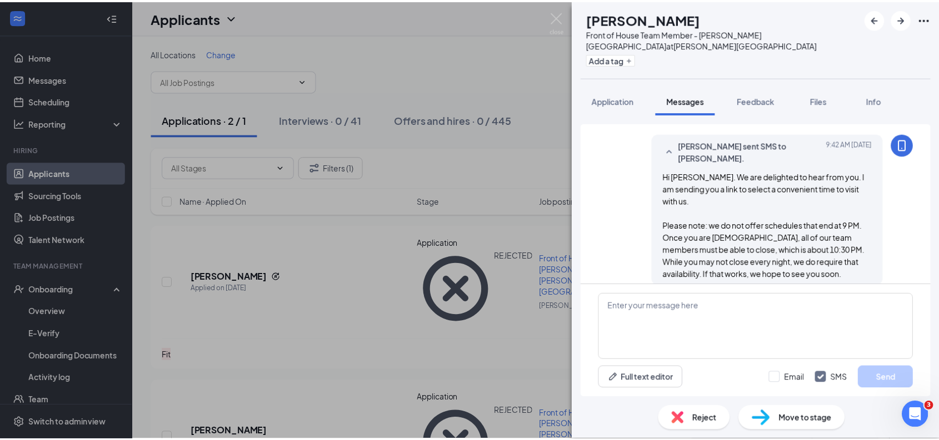
scroll to position [374, 0]
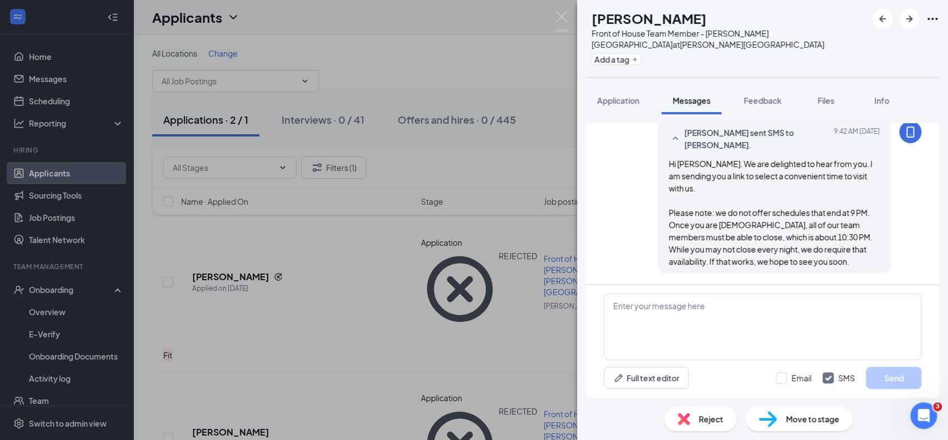
click at [811, 420] on span "Move to stage" at bounding box center [812, 419] width 53 height 12
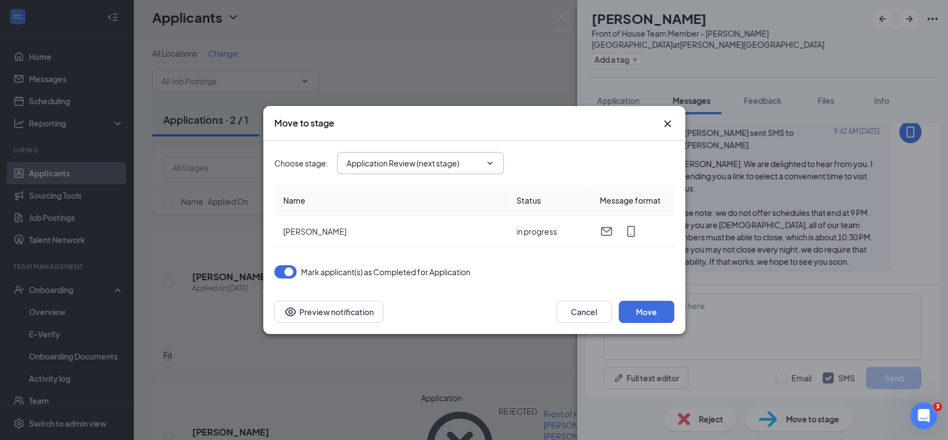
click at [467, 163] on input "Application Review (next stage)" at bounding box center [414, 163] width 134 height 12
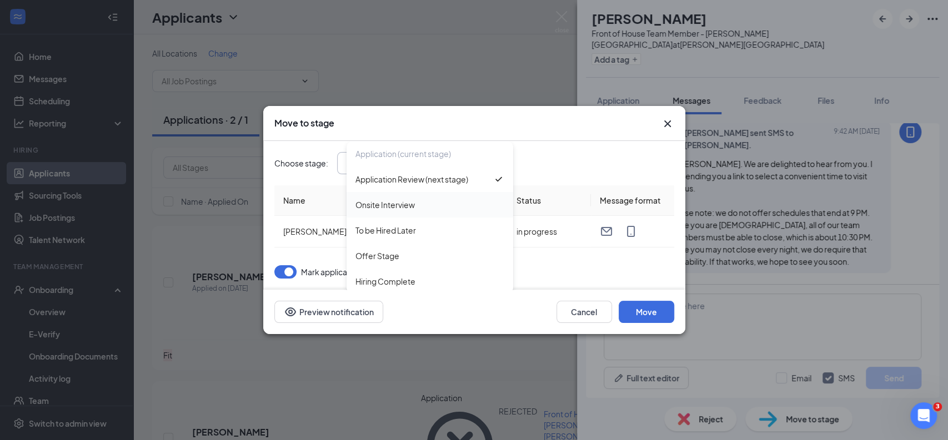
click at [394, 204] on div "Onsite Interview" at bounding box center [384, 205] width 59 height 12
type input "Onsite Interview"
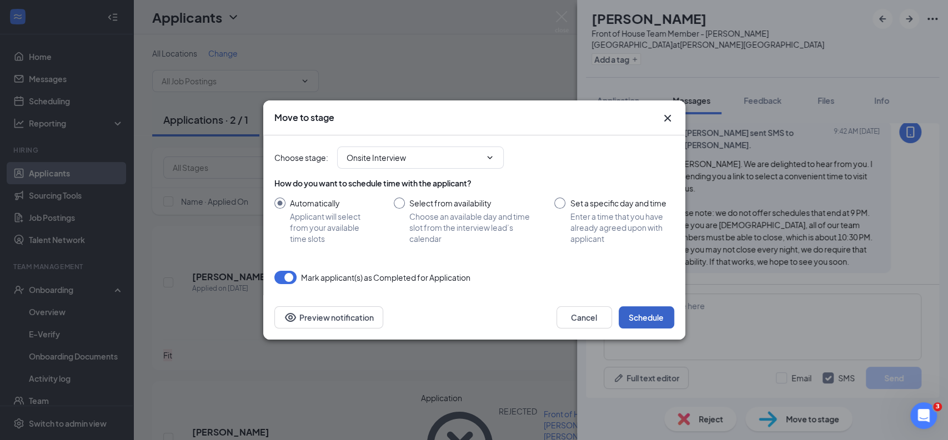
click at [644, 325] on button "Schedule" at bounding box center [647, 318] width 56 height 22
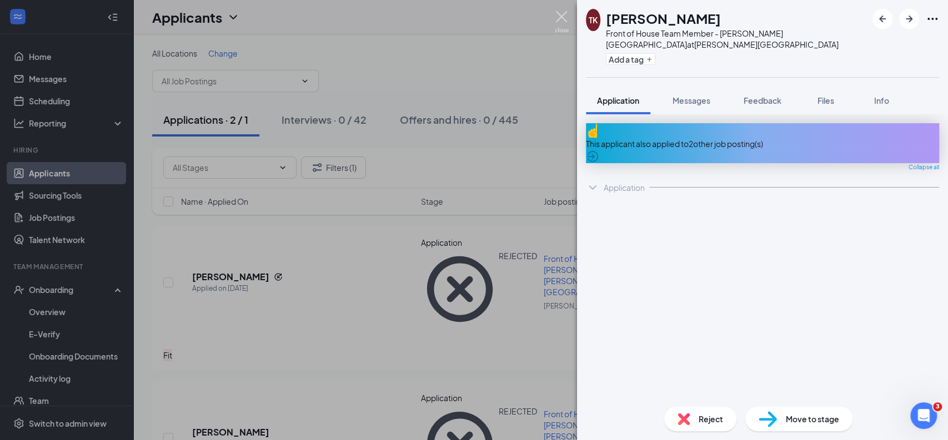
click at [561, 14] on img at bounding box center [562, 22] width 14 height 22
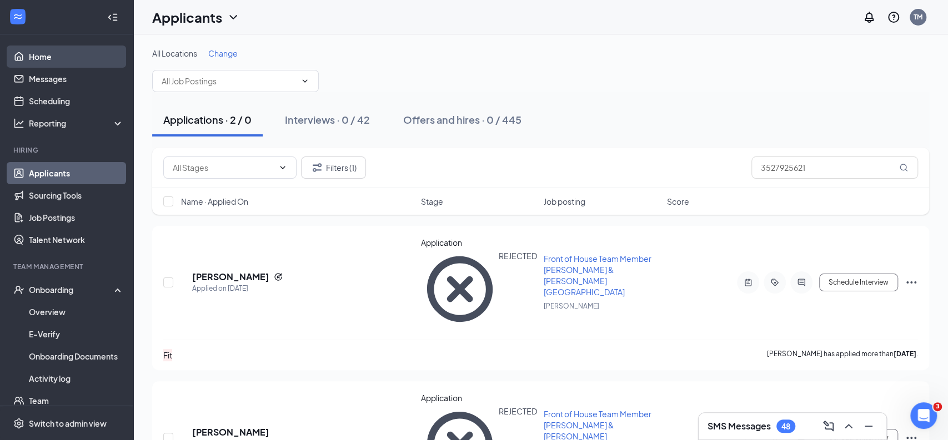
click at [62, 58] on link "Home" at bounding box center [76, 57] width 95 height 22
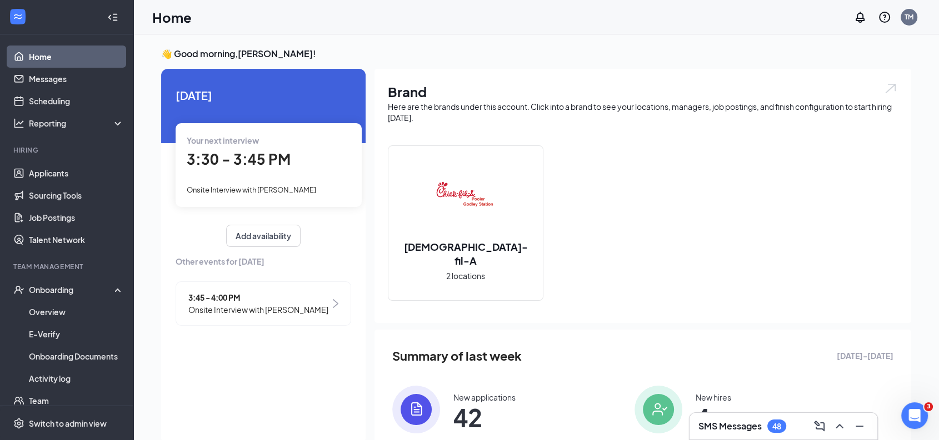
click at [121, 256] on ul "Home Messages Scheduling Reporting Hiring Applicants Sourcing Tools Job Posting…" at bounding box center [66, 247] width 133 height 427
